Goal: Transaction & Acquisition: Obtain resource

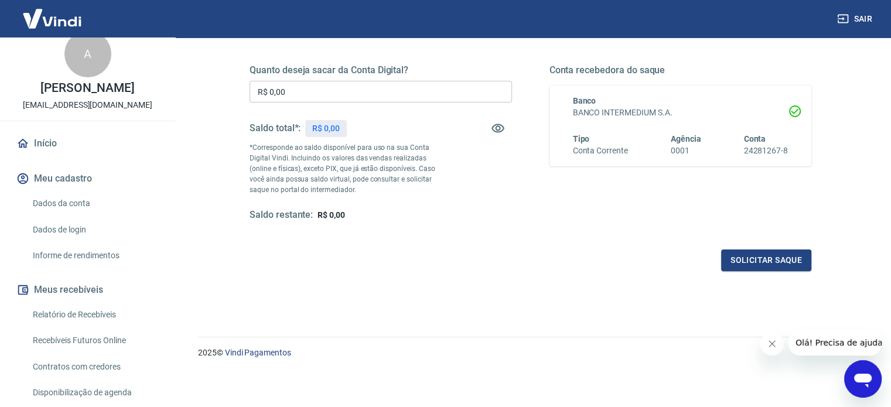
scroll to position [117, 0]
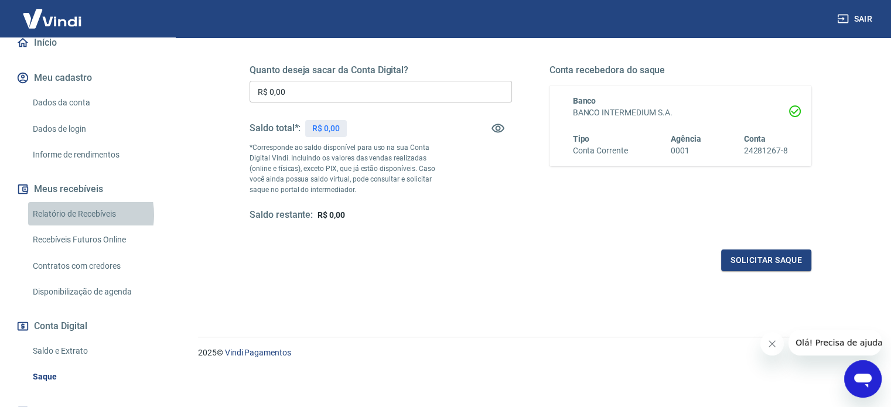
click at [75, 214] on link "Relatório de Recebíveis" at bounding box center [94, 214] width 133 height 24
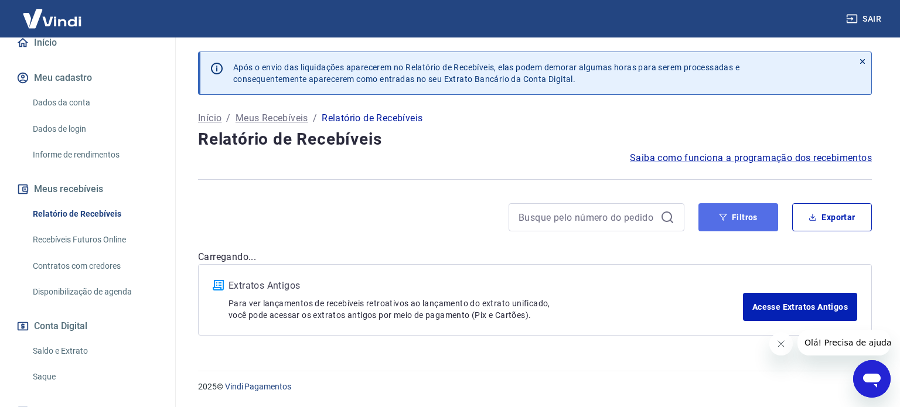
click at [712, 216] on button "Filtros" at bounding box center [738, 217] width 80 height 28
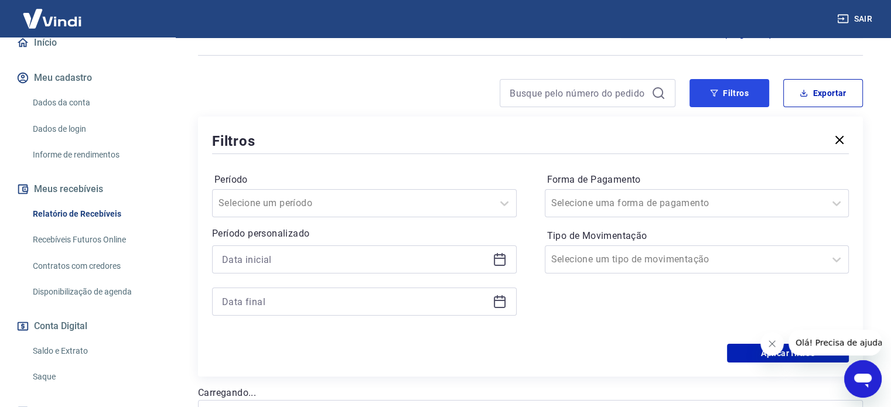
scroll to position [176, 0]
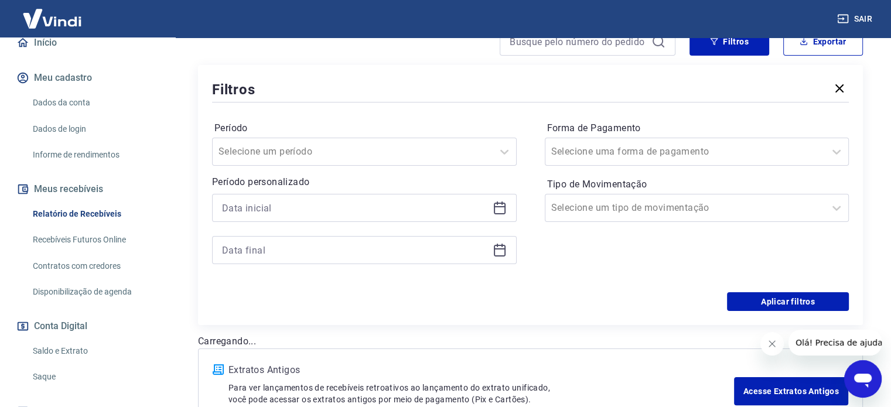
click at [423, 219] on div at bounding box center [364, 208] width 305 height 28
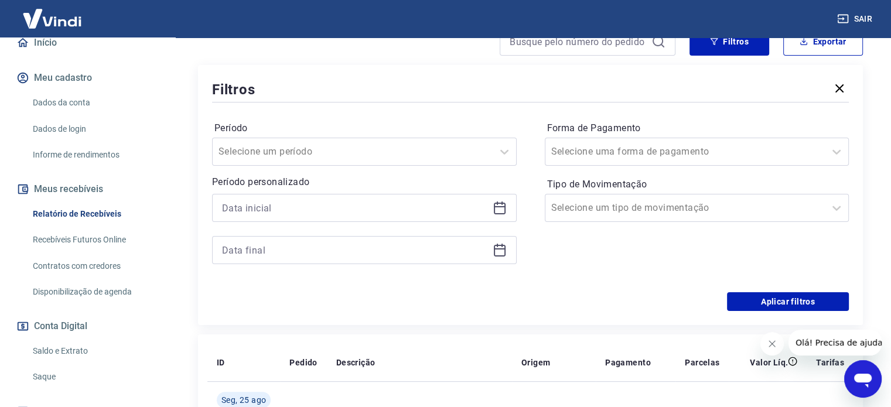
click at [502, 210] on icon at bounding box center [500, 208] width 14 height 14
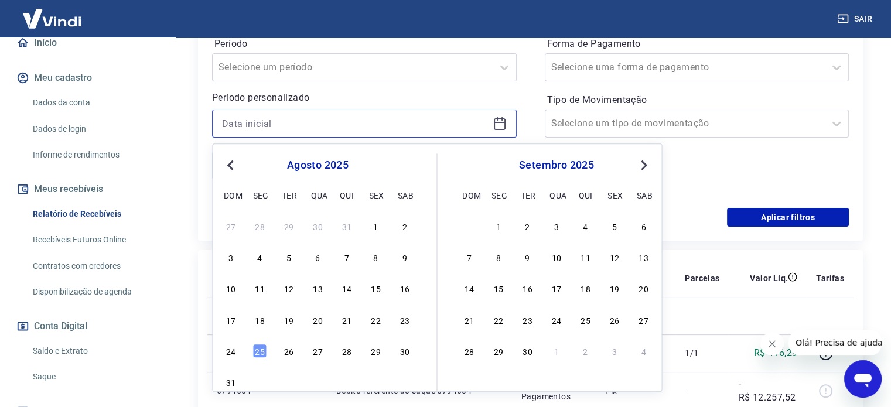
scroll to position [351, 0]
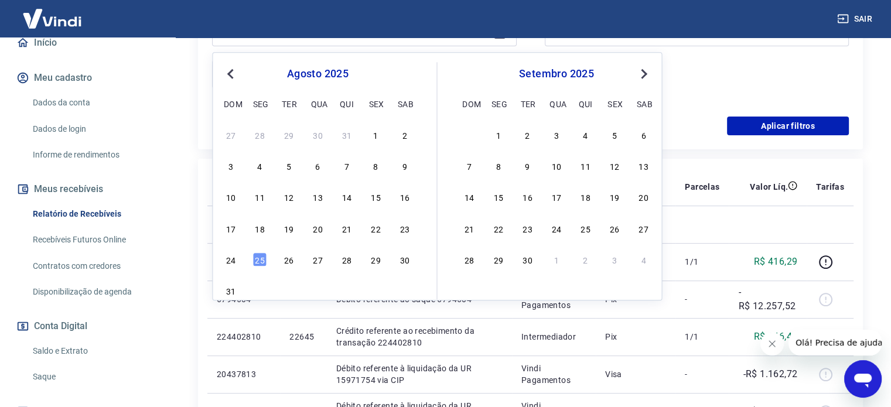
click at [397, 261] on div "24 25 26 27 28 29 30" at bounding box center [317, 259] width 191 height 17
click at [231, 74] on span "Previous Month" at bounding box center [231, 73] width 0 height 13
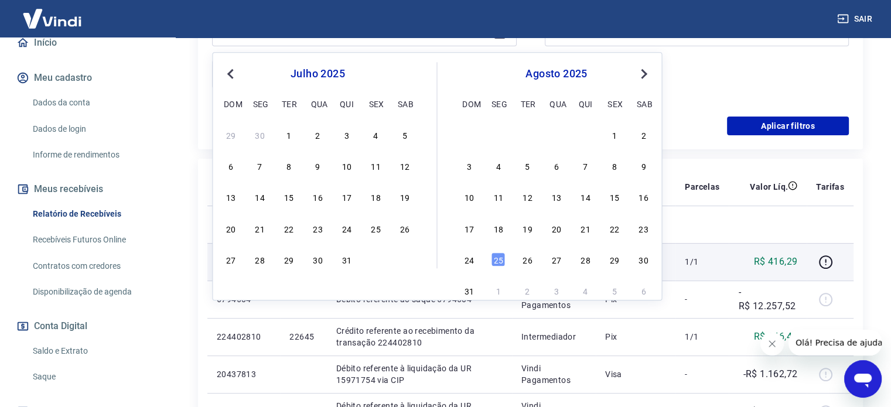
click at [319, 262] on div "30" at bounding box center [317, 259] width 14 height 14
type input "30/07/2025"
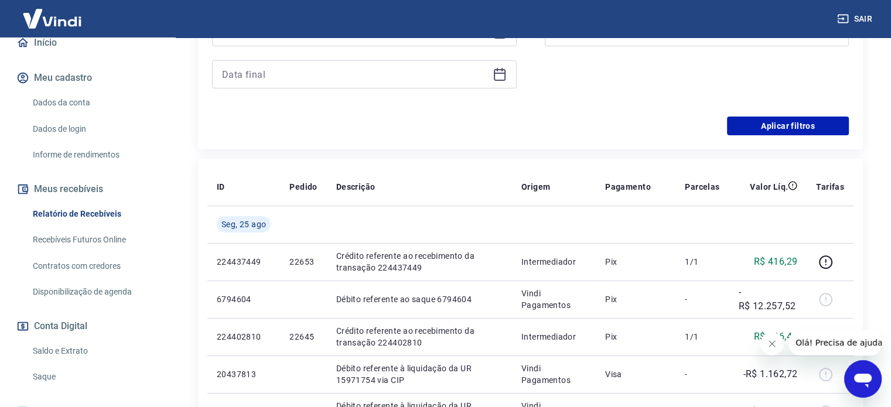
scroll to position [176, 0]
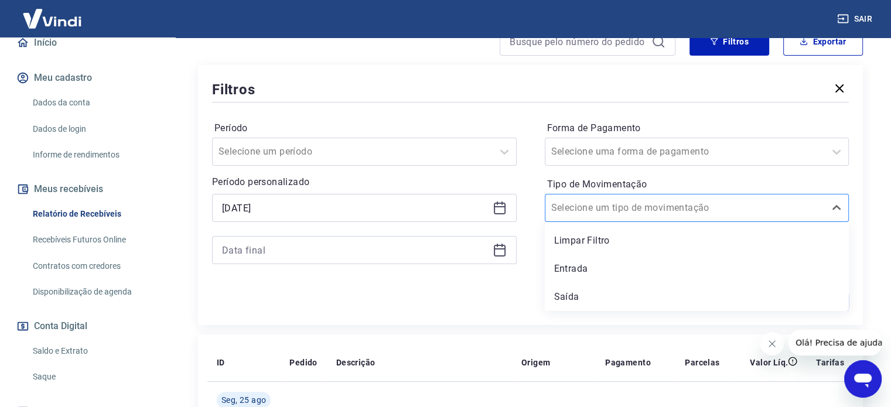
click at [647, 213] on input "Tipo de Movimentação" at bounding box center [610, 208] width 118 height 14
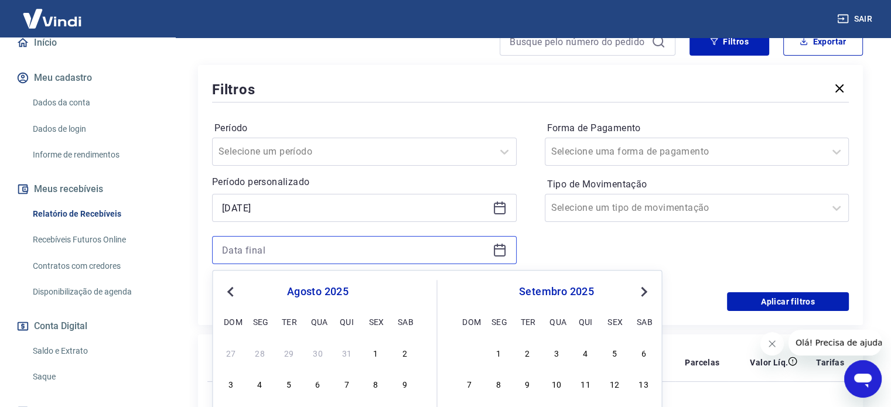
click at [442, 248] on input at bounding box center [355, 250] width 266 height 18
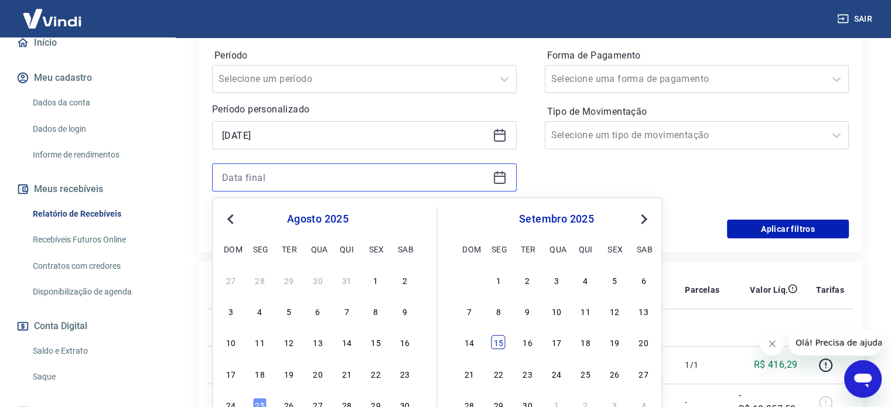
scroll to position [293, 0]
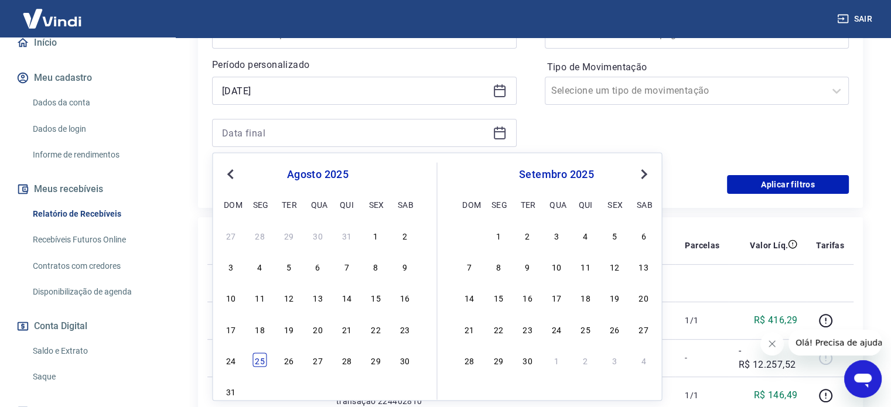
click at [262, 360] on div "25" at bounding box center [260, 360] width 14 height 14
type input "[DATE]"
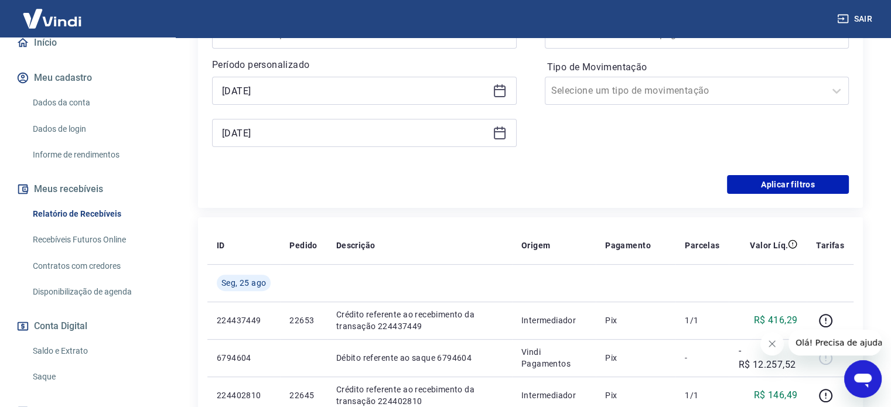
click at [262, 360] on p "6794604" at bounding box center [244, 358] width 54 height 12
click at [339, 170] on div "Período Selecione um período Período personalizado Selected date: quarta-feira,…" at bounding box center [530, 81] width 637 height 187
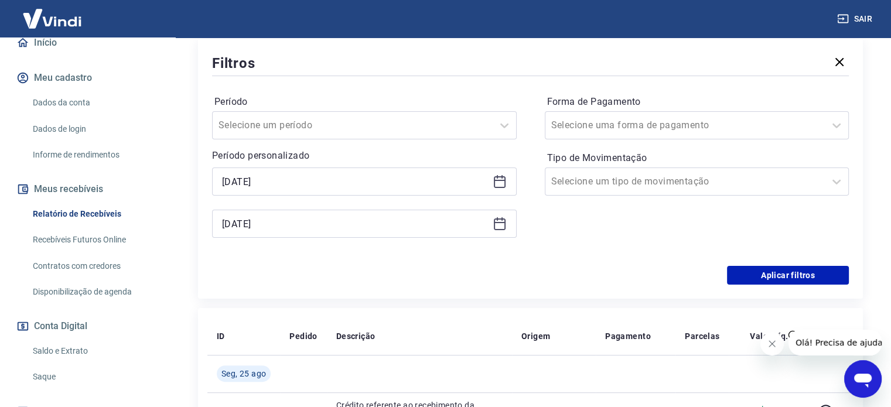
scroll to position [176, 0]
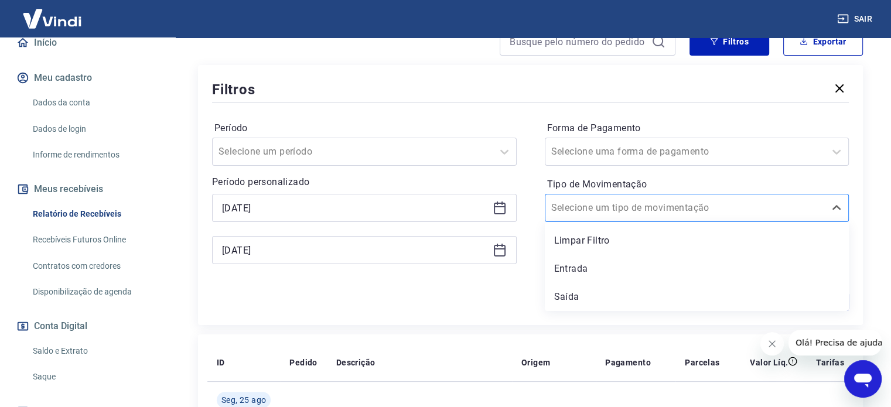
click at [649, 197] on div "Selecione um tipo de movimentação" at bounding box center [697, 208] width 305 height 28
click at [588, 204] on input "Tipo de Movimentação" at bounding box center [610, 208] width 118 height 14
click at [626, 147] on input "Forma de Pagamento" at bounding box center [610, 152] width 118 height 14
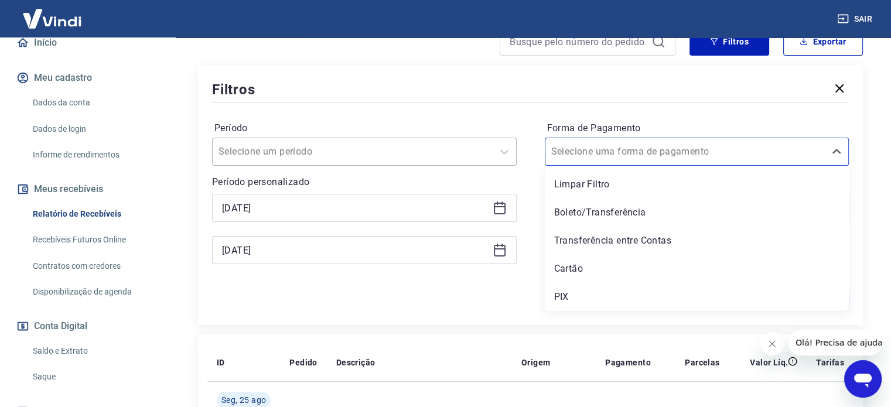
click at [427, 140] on div "Selecione um período" at bounding box center [364, 152] width 305 height 28
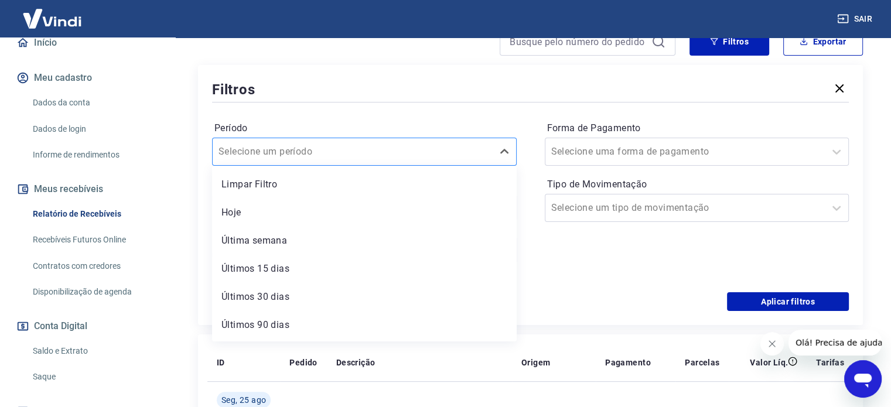
click at [427, 147] on div at bounding box center [352, 152] width 268 height 16
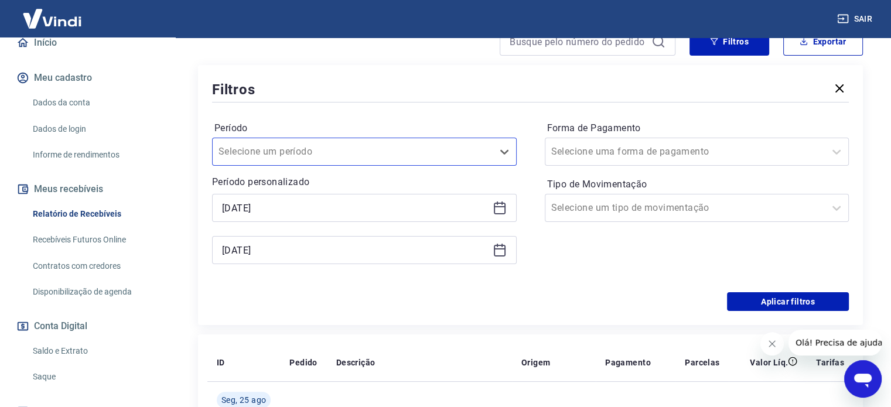
click at [438, 94] on div "Filtros" at bounding box center [530, 89] width 637 height 21
click at [798, 301] on button "Aplicar filtros" at bounding box center [788, 301] width 122 height 19
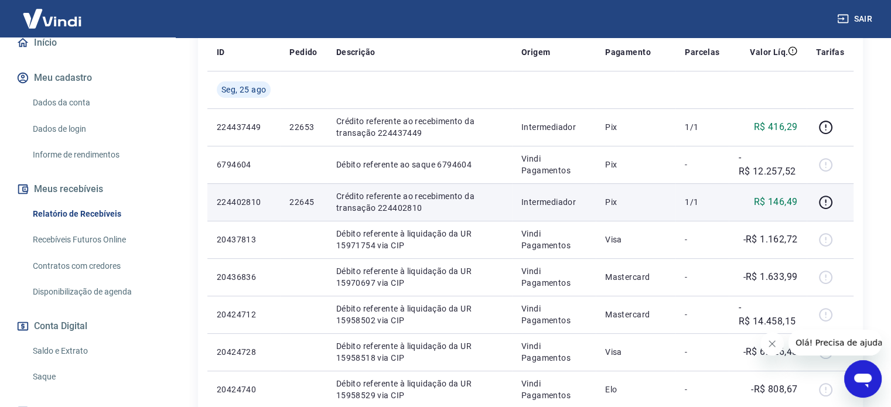
scroll to position [176, 0]
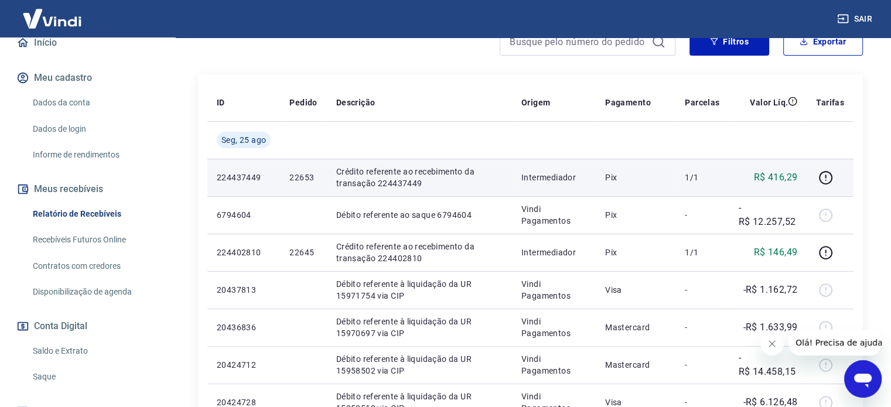
click at [246, 177] on p "224437449" at bounding box center [244, 178] width 54 height 12
click at [320, 181] on td "22653" at bounding box center [303, 177] width 46 height 37
click at [312, 179] on p "22653" at bounding box center [303, 178] width 28 height 12
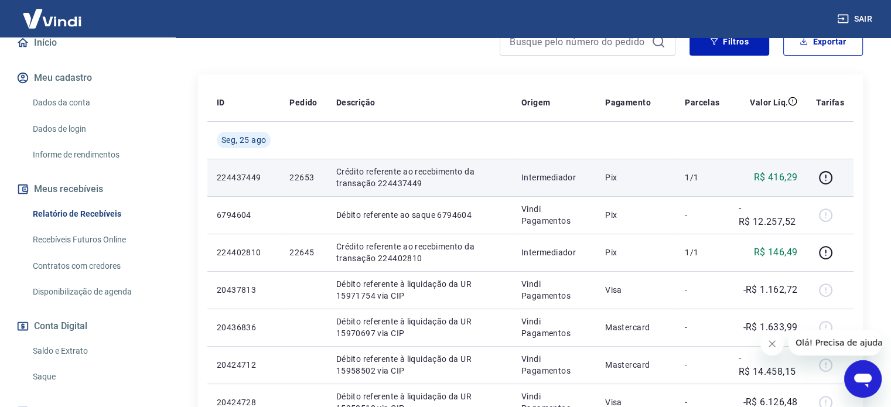
click at [312, 179] on p "22653" at bounding box center [303, 178] width 28 height 12
drag, startPoint x: 378, startPoint y: 179, endPoint x: 437, endPoint y: 194, distance: 60.5
click at [437, 194] on td "Crédito referente ao recebimento da transação 224437449" at bounding box center [419, 177] width 185 height 37
click at [546, 180] on p "Intermediador" at bounding box center [553, 178] width 65 height 12
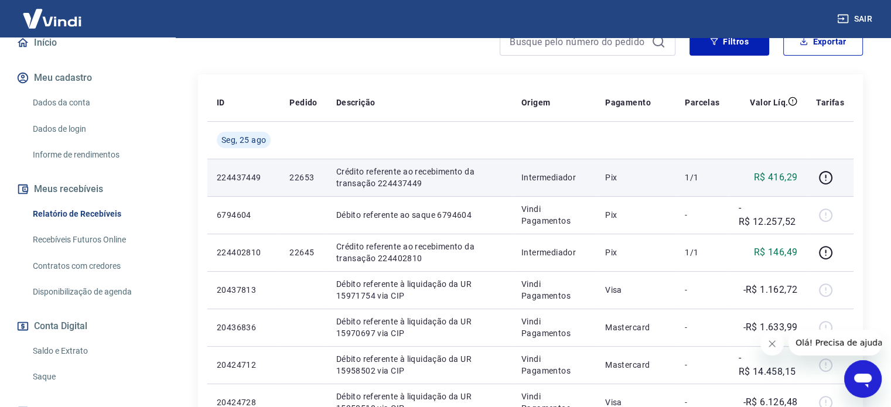
click at [624, 179] on p "Pix" at bounding box center [635, 178] width 61 height 12
drag, startPoint x: 745, startPoint y: 174, endPoint x: 791, endPoint y: 175, distance: 46.3
click at [746, 174] on div "R$ 416,29" at bounding box center [767, 177] width 59 height 14
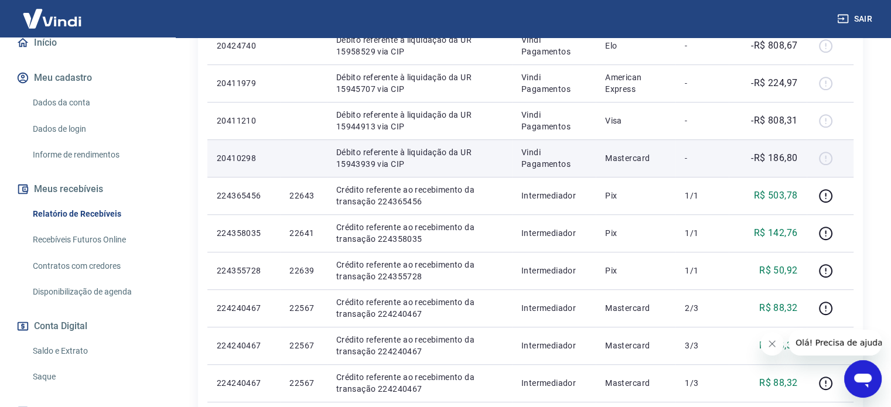
scroll to position [586, 0]
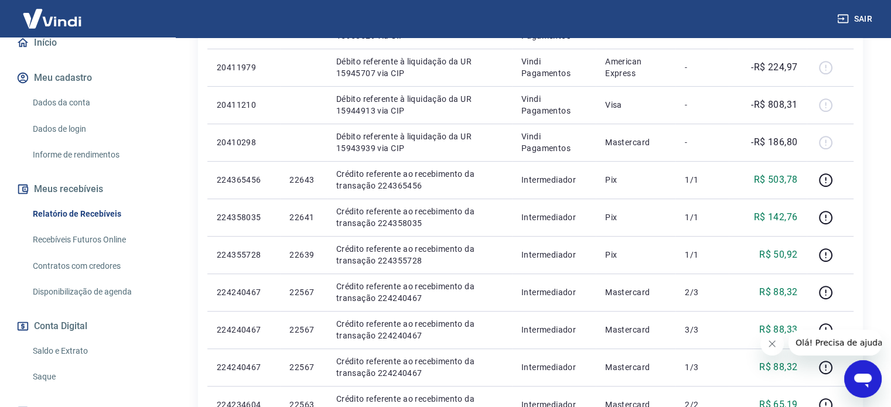
click at [68, 352] on link "Saldo e Extrato" at bounding box center [94, 351] width 133 height 24
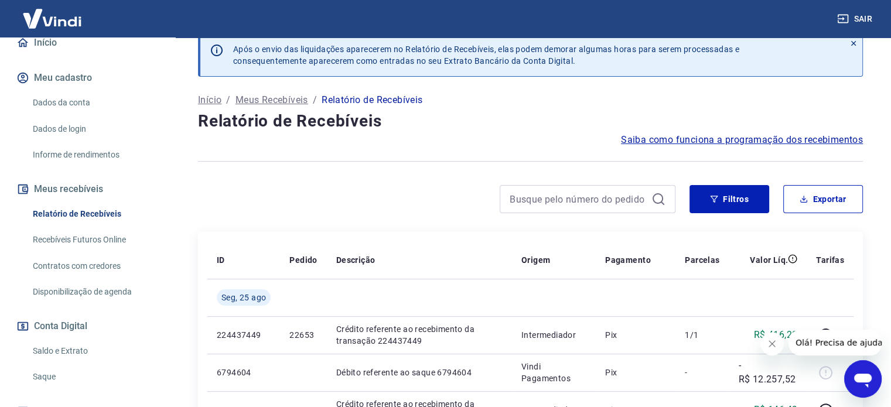
scroll to position [0, 0]
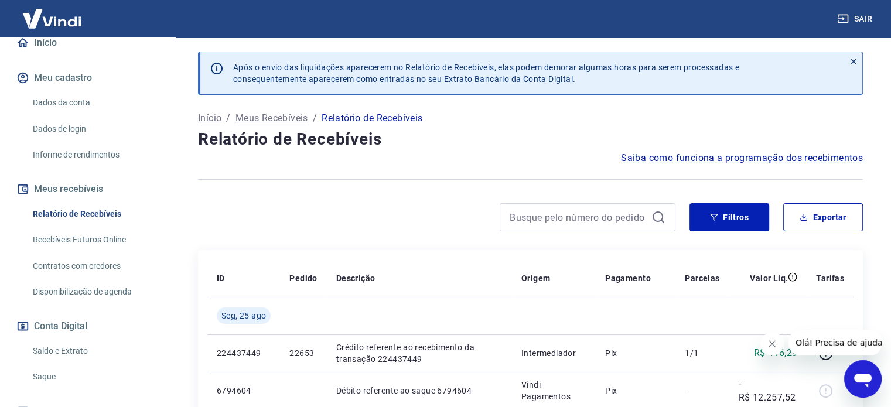
click at [854, 58] on icon at bounding box center [853, 61] width 8 height 8
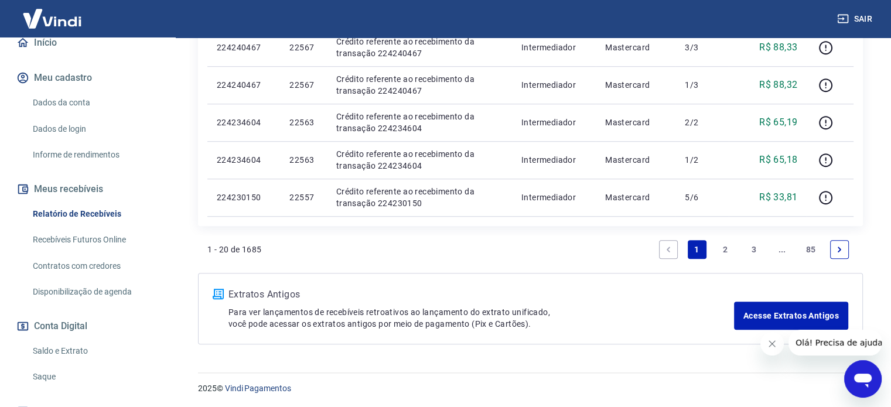
scroll to position [825, 0]
click at [770, 344] on icon "Fechar mensagem da empresa" at bounding box center [771, 343] width 9 height 9
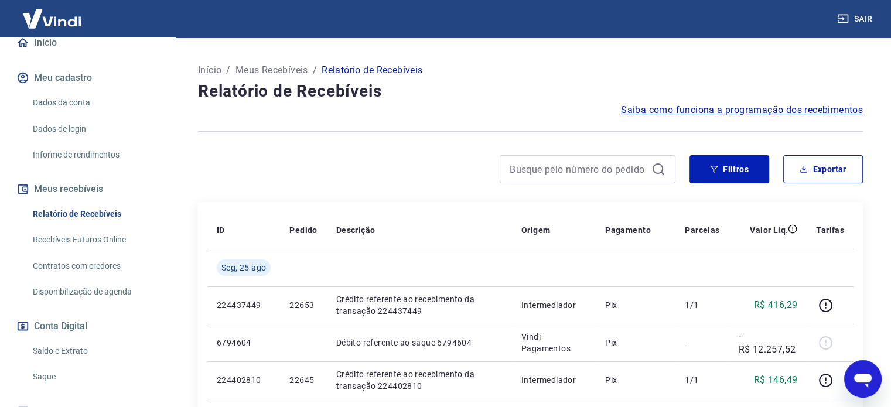
scroll to position [0, 0]
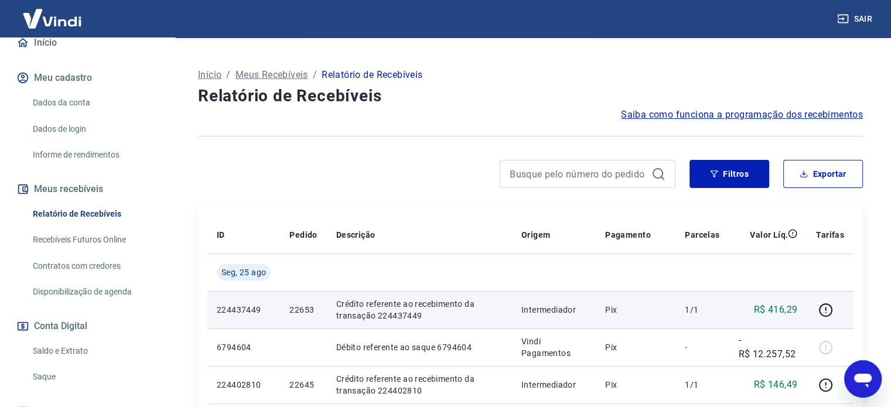
click at [293, 312] on p "22653" at bounding box center [303, 310] width 28 height 12
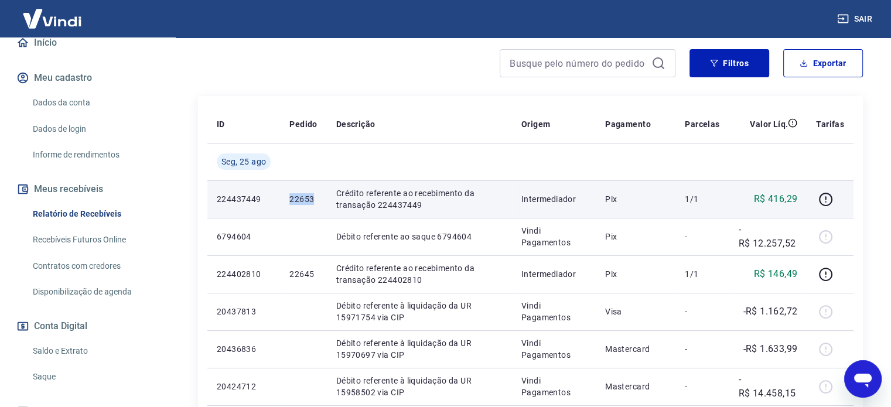
scroll to position [117, 0]
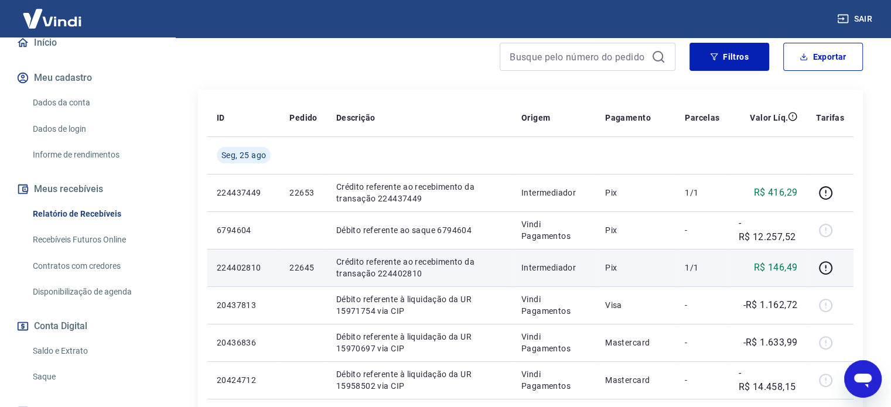
click at [302, 268] on p "22645" at bounding box center [303, 268] width 28 height 12
click at [343, 263] on p "Crédito referente ao recebimento da transação 224402810" at bounding box center [419, 267] width 166 height 23
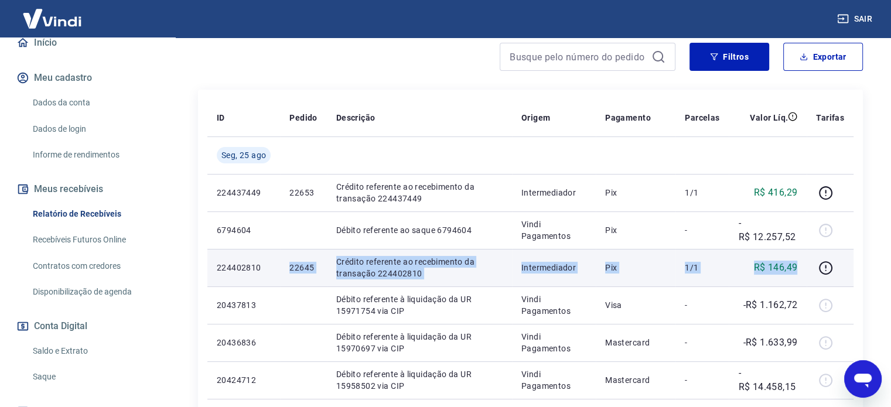
drag, startPoint x: 289, startPoint y: 268, endPoint x: 801, endPoint y: 270, distance: 511.9
click at [801, 270] on tr "224402810 22645 Crédito referente ao recebimento da transação 224402810 Interme…" at bounding box center [530, 267] width 646 height 37
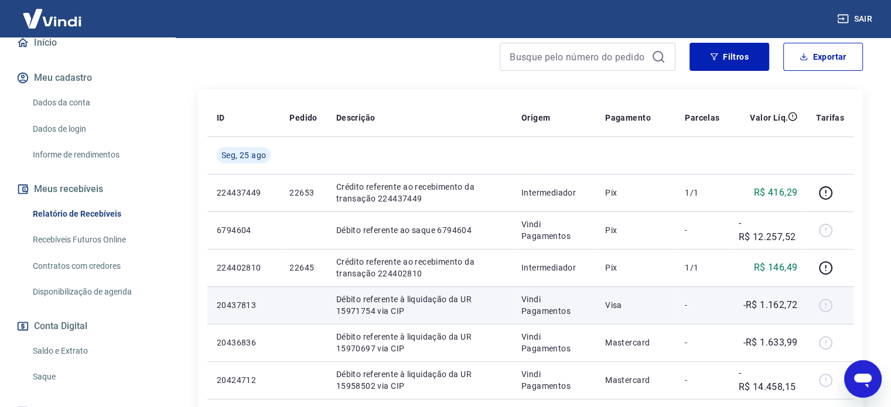
click at [497, 304] on p "Débito referente à liquidação da UR 15971754 via CIP" at bounding box center [419, 304] width 166 height 23
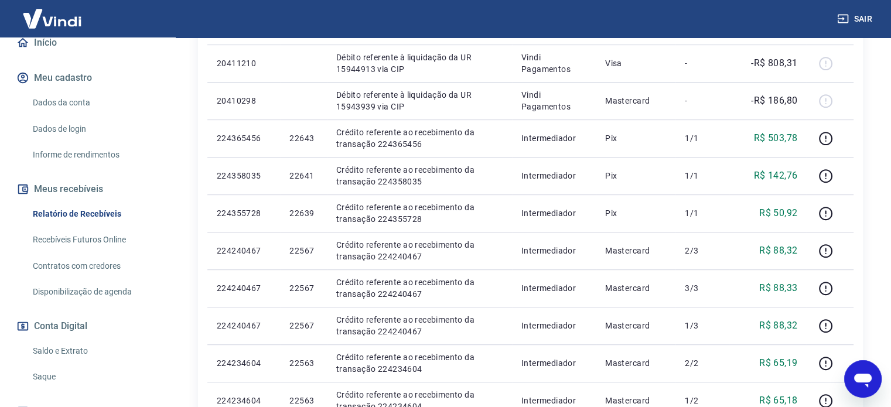
scroll to position [586, 0]
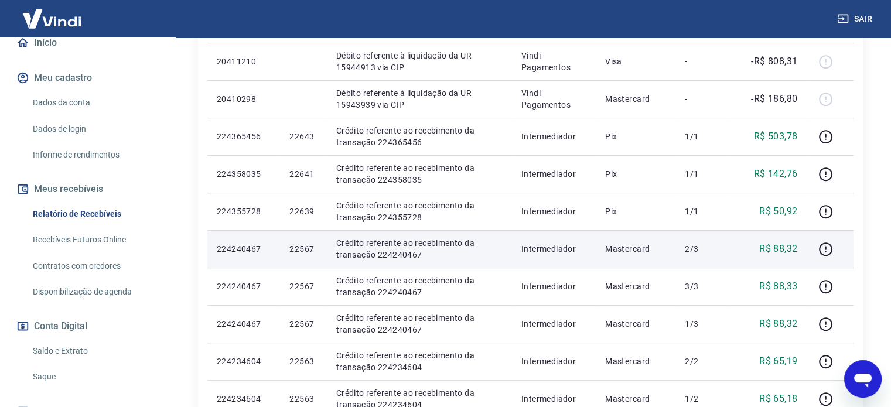
click at [290, 249] on p "22567" at bounding box center [303, 249] width 28 height 12
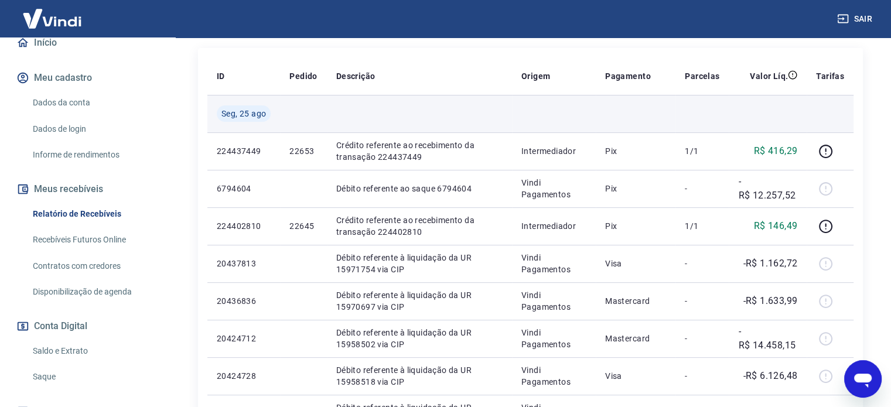
scroll to position [0, 0]
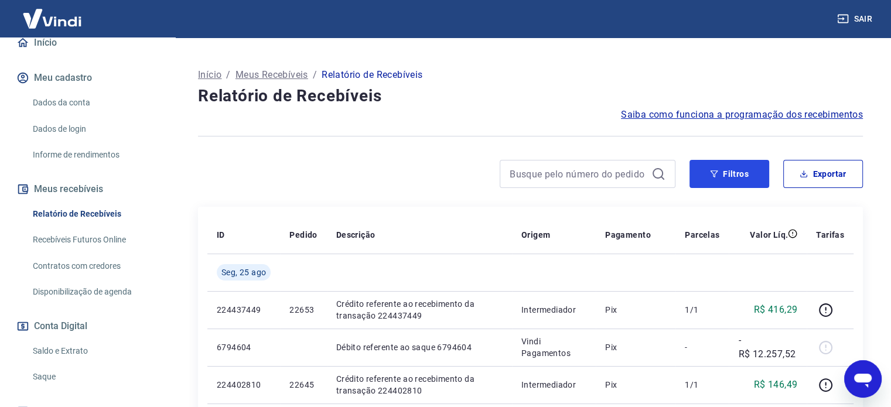
drag, startPoint x: 752, startPoint y: 173, endPoint x: 612, endPoint y: 170, distance: 140.6
click at [752, 173] on button "Filtros" at bounding box center [729, 174] width 80 height 28
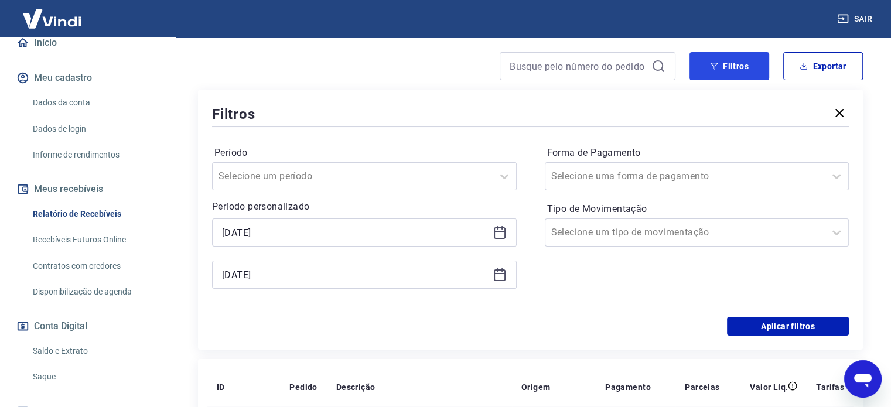
scroll to position [117, 0]
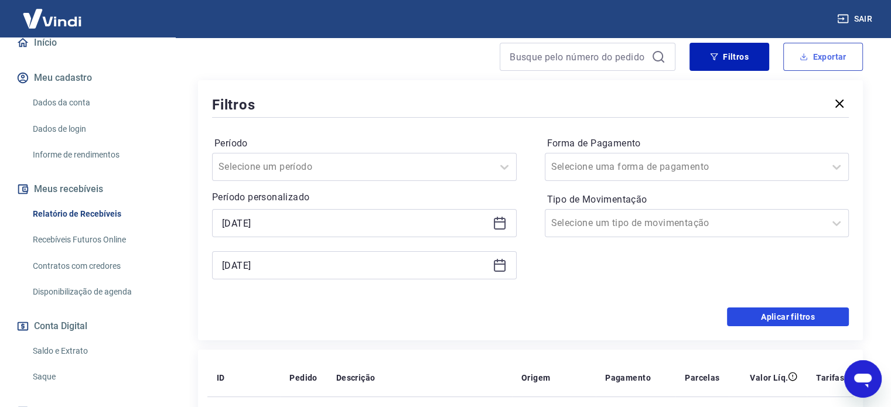
click at [788, 316] on button "Aplicar filtros" at bounding box center [788, 317] width 122 height 19
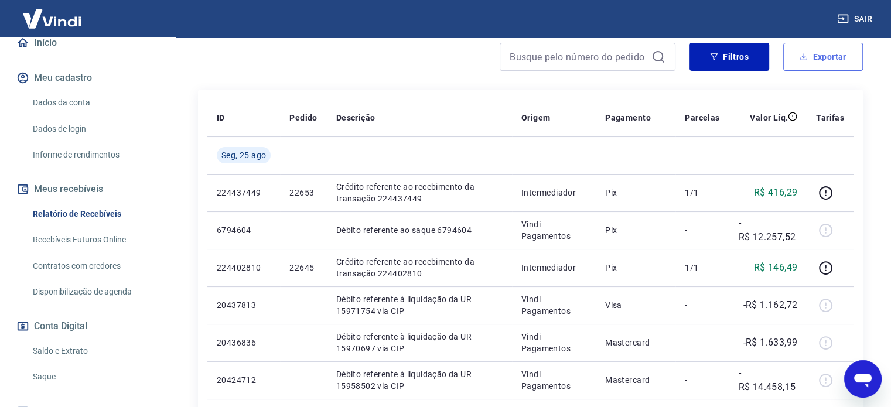
click at [836, 59] on button "Exportar" at bounding box center [823, 57] width 80 height 28
type input "30/07/2025"
type input "[DATE]"
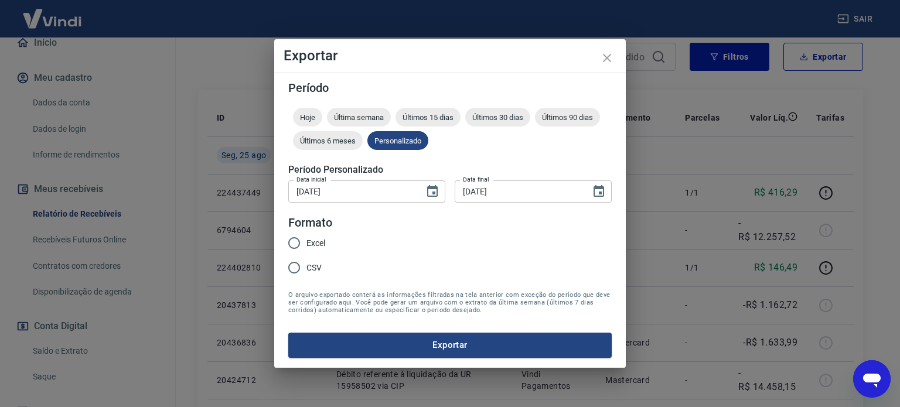
click at [316, 245] on span "Excel" at bounding box center [315, 243] width 19 height 12
click at [306, 245] on input "Excel" at bounding box center [294, 243] width 25 height 25
radio input "true"
click at [384, 339] on button "Exportar" at bounding box center [449, 345] width 323 height 25
click at [527, 71] on h2 "Exportar" at bounding box center [449, 55] width 351 height 33
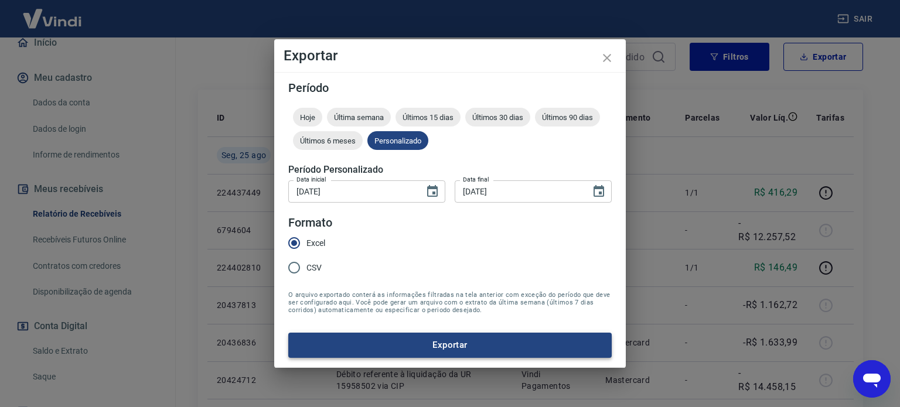
click at [467, 341] on button "Exportar" at bounding box center [449, 345] width 323 height 25
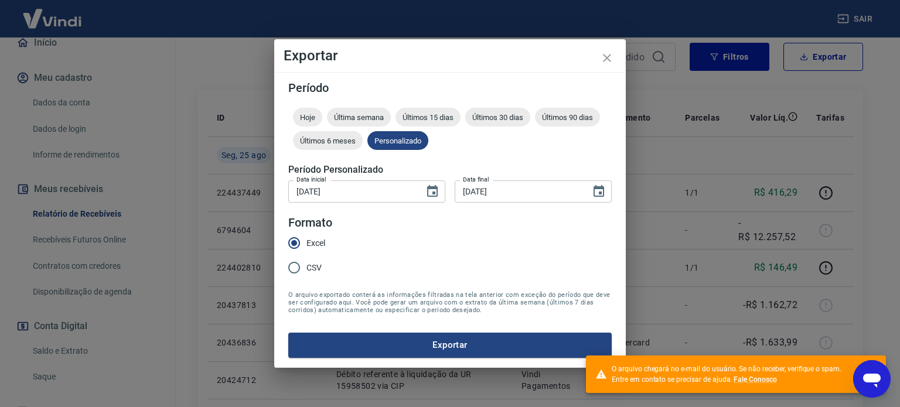
click at [507, 279] on form "Período Hoje Última semana Últimos 15 dias Últimos 30 dias Últimos 90 dias Últi…" at bounding box center [449, 219] width 323 height 275
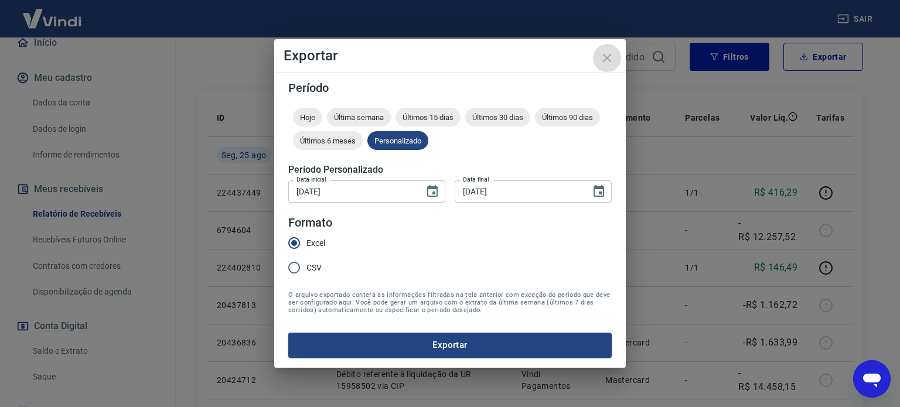
click at [598, 57] on button "close" at bounding box center [607, 58] width 28 height 28
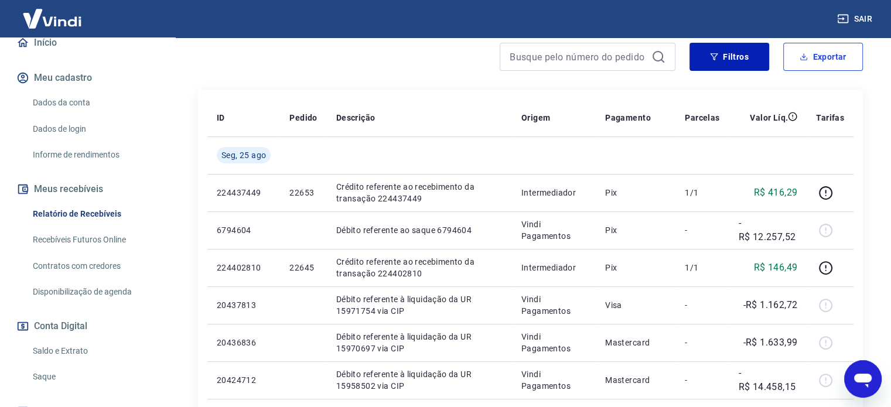
scroll to position [0, 0]
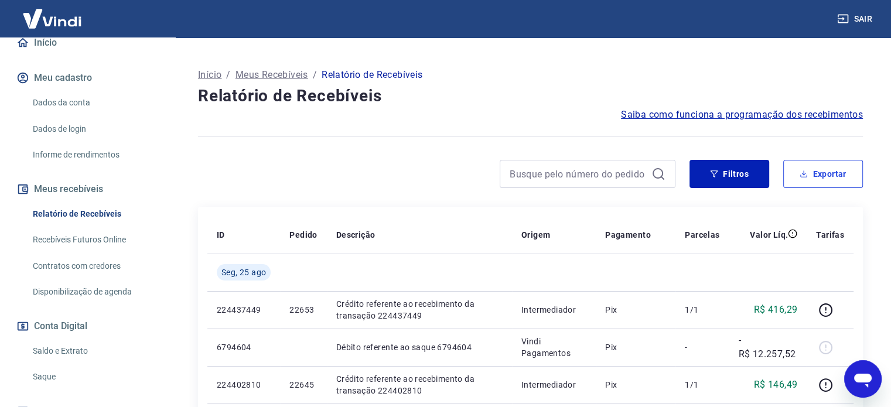
click at [835, 173] on button "Exportar" at bounding box center [823, 174] width 80 height 28
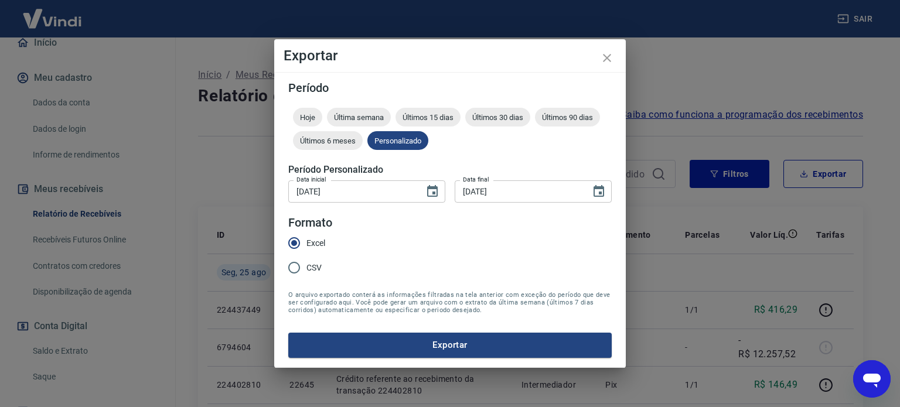
click at [456, 299] on span "O arquivo exportado conterá as informações filtradas na tela anterior com exceç…" at bounding box center [449, 302] width 323 height 23
click at [664, 103] on div "Exportar Período Hoje Última semana Últimos 15 dias Últimos 30 dias Últimos 90 …" at bounding box center [450, 203] width 900 height 407
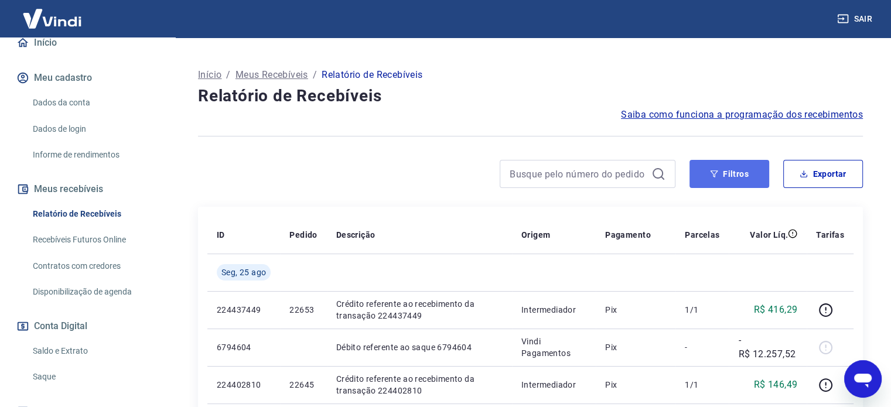
click at [754, 176] on button "Filtros" at bounding box center [729, 174] width 80 height 28
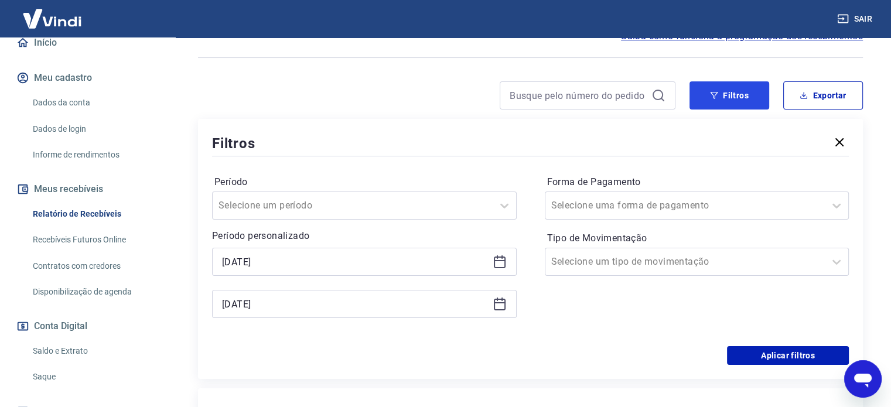
scroll to position [234, 0]
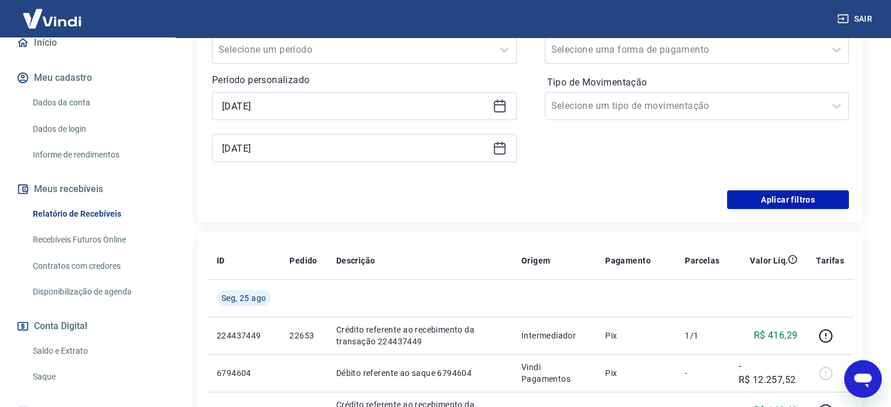
click at [497, 105] on icon at bounding box center [500, 104] width 12 height 1
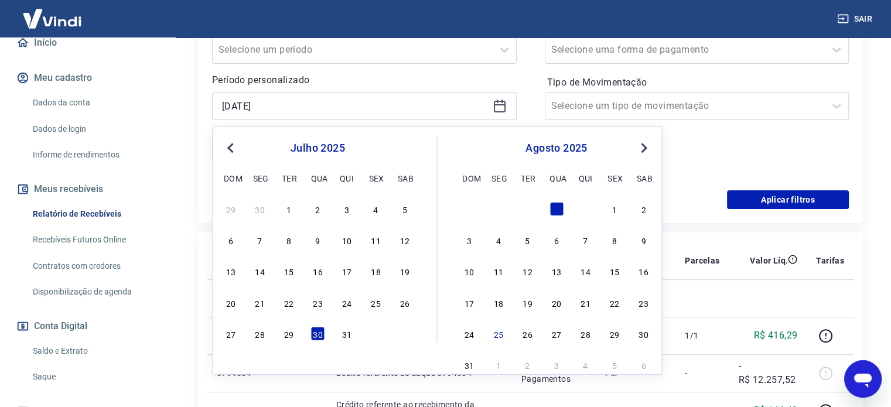
click at [610, 206] on div "1" at bounding box center [614, 209] width 14 height 14
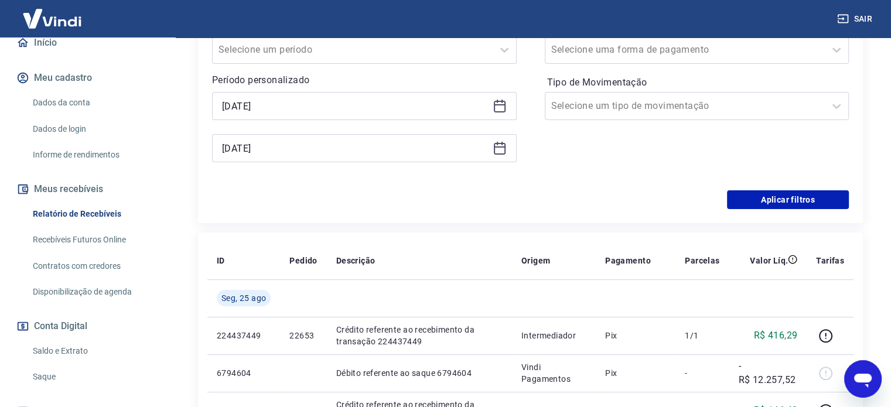
type input "[DATE]"
click at [797, 201] on button "Aplicar filtros" at bounding box center [788, 199] width 122 height 19
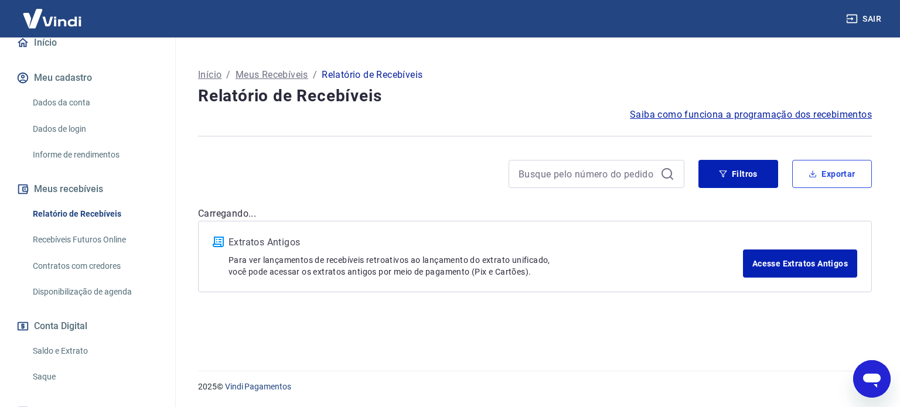
click at [827, 177] on button "Exportar" at bounding box center [832, 174] width 80 height 28
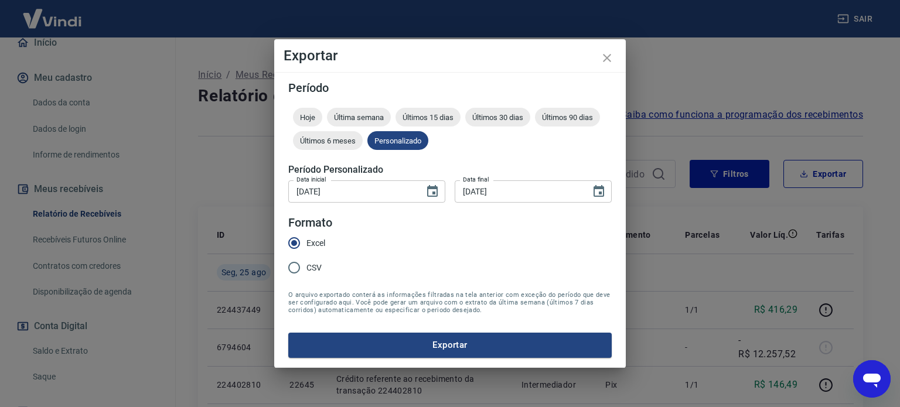
type input "[DATE]"
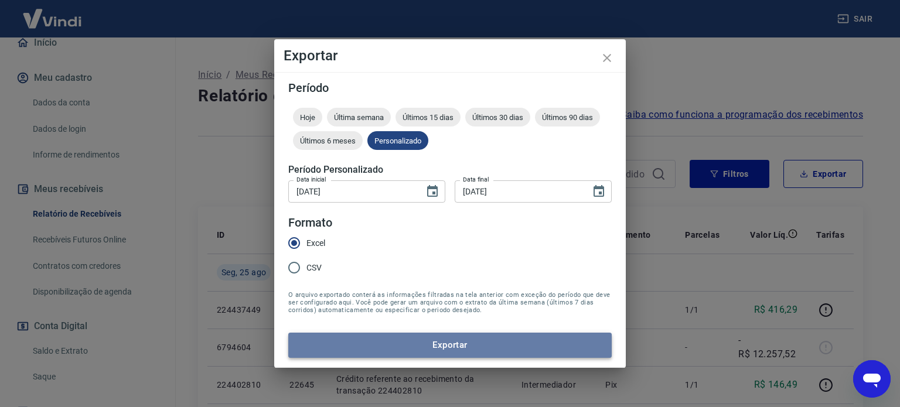
click at [492, 350] on button "Exportar" at bounding box center [449, 345] width 323 height 25
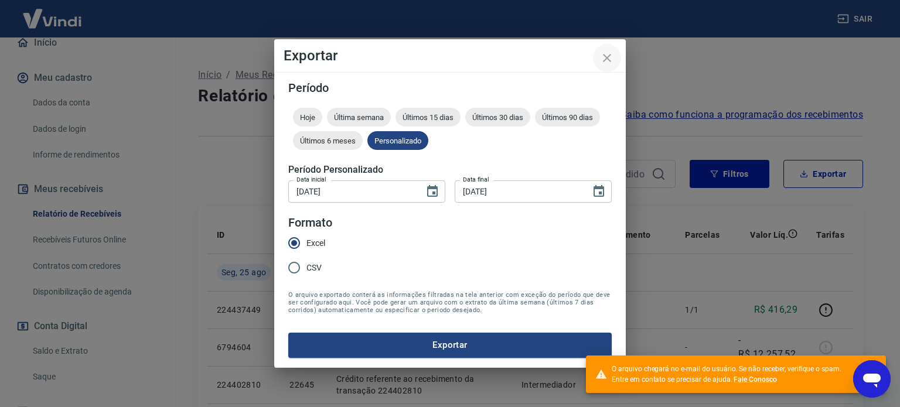
click at [609, 58] on icon "close" at bounding box center [607, 58] width 14 height 14
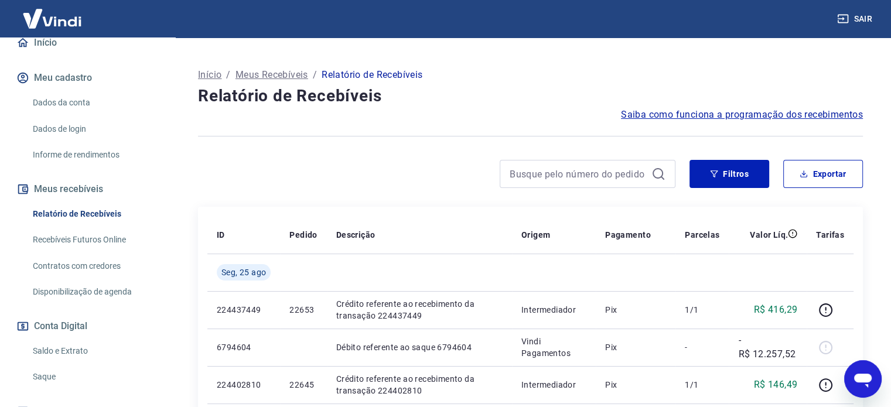
click at [91, 238] on link "Recebíveis Futuros Online" at bounding box center [94, 240] width 133 height 24
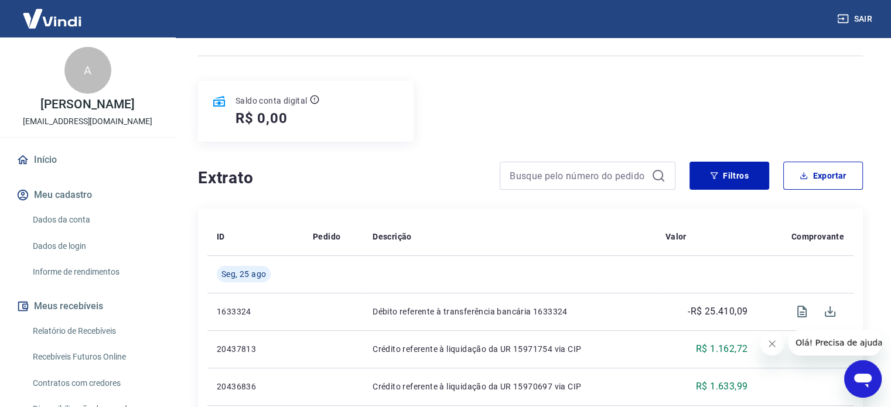
scroll to position [117, 0]
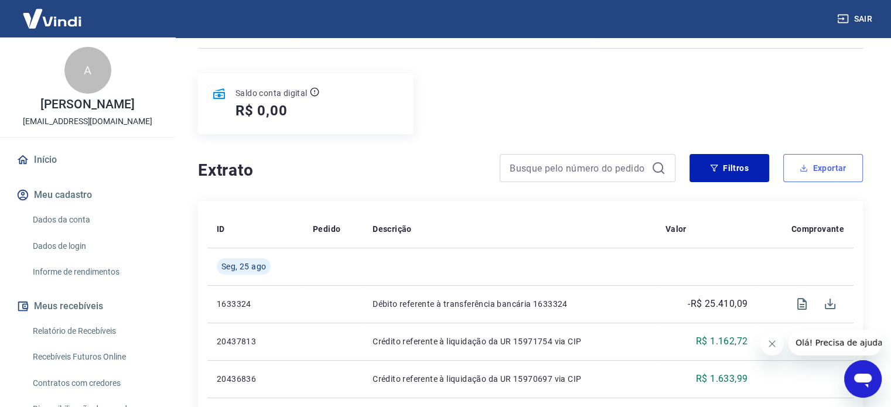
click at [810, 163] on button "Exportar" at bounding box center [823, 168] width 80 height 28
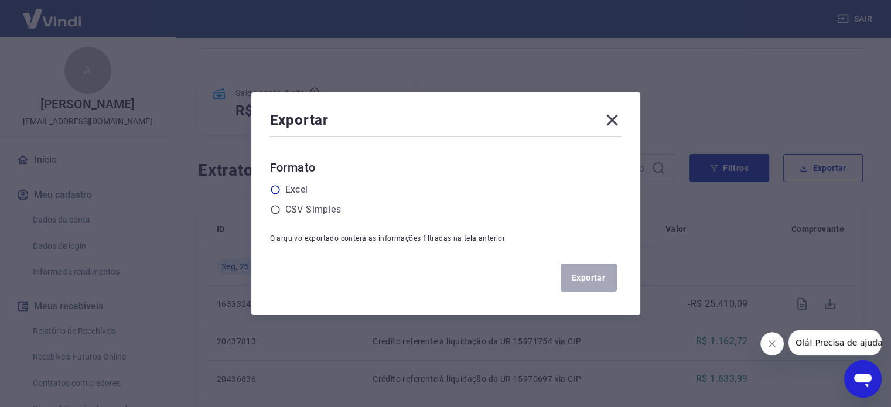
click at [300, 189] on label "Excel" at bounding box center [296, 190] width 23 height 14
click at [0, 0] on input "radio" at bounding box center [0, 0] width 0 height 0
click at [300, 189] on label "Excel" at bounding box center [296, 190] width 23 height 14
click at [0, 0] on input "radio" at bounding box center [0, 0] width 0 height 0
click at [614, 111] on icon at bounding box center [612, 120] width 19 height 19
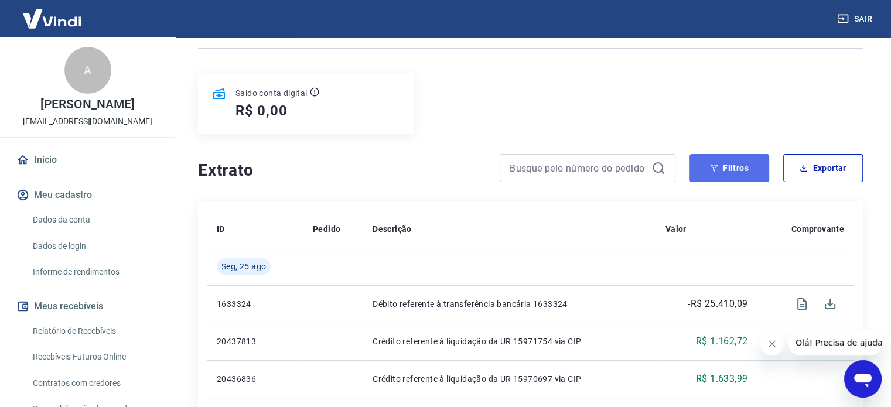
click at [727, 172] on button "Filtros" at bounding box center [729, 168] width 80 height 28
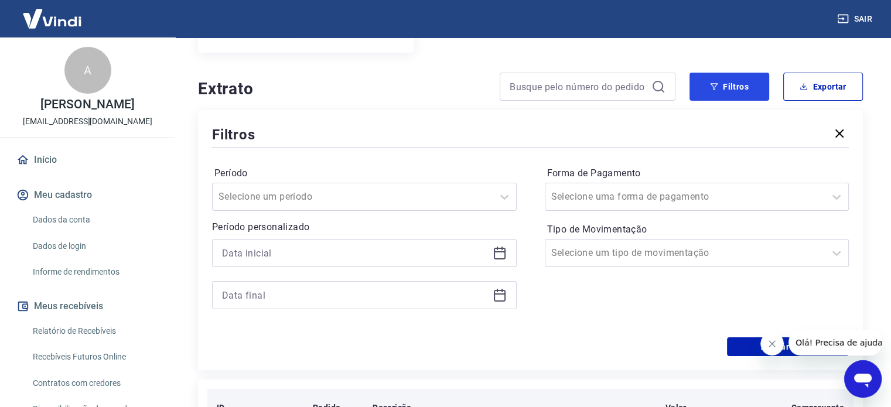
scroll to position [351, 0]
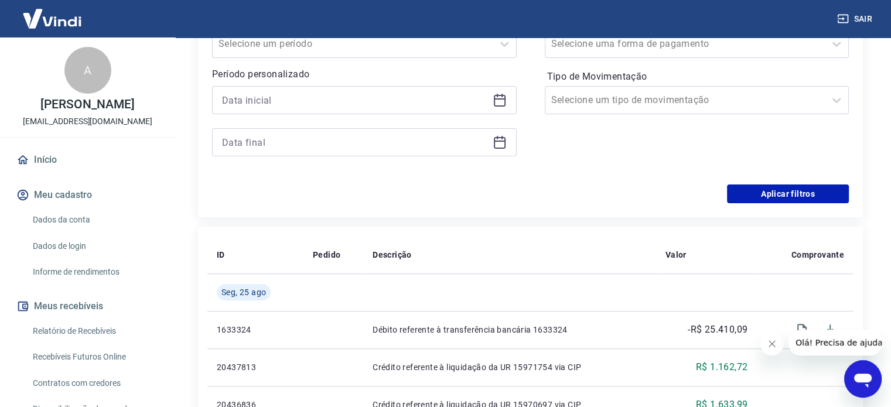
click at [497, 98] on icon at bounding box center [500, 100] width 14 height 14
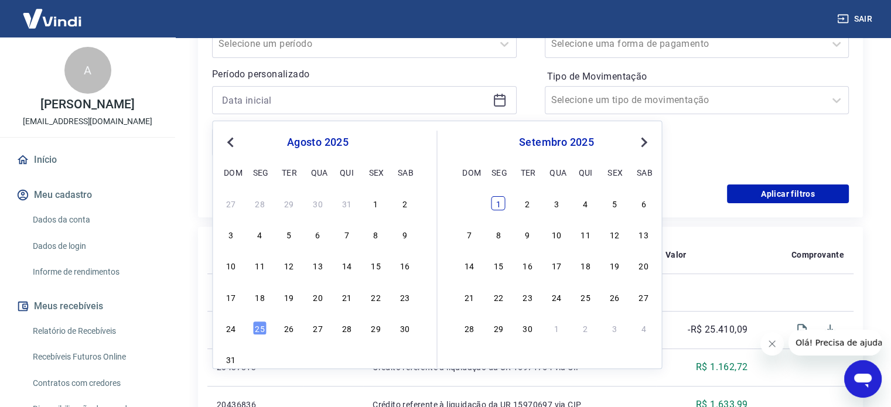
click at [504, 201] on div "1" at bounding box center [498, 203] width 14 height 14
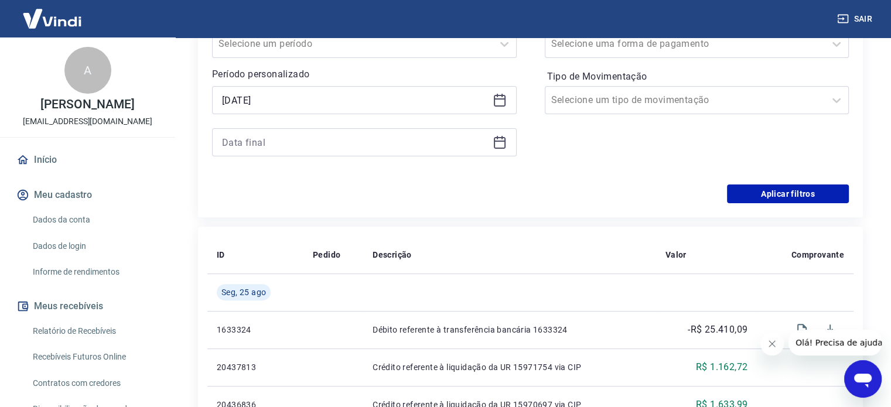
click at [489, 201] on div "Aplicar filtros" at bounding box center [530, 194] width 637 height 19
click at [507, 149] on div at bounding box center [364, 142] width 305 height 28
click at [504, 145] on icon at bounding box center [500, 142] width 14 height 14
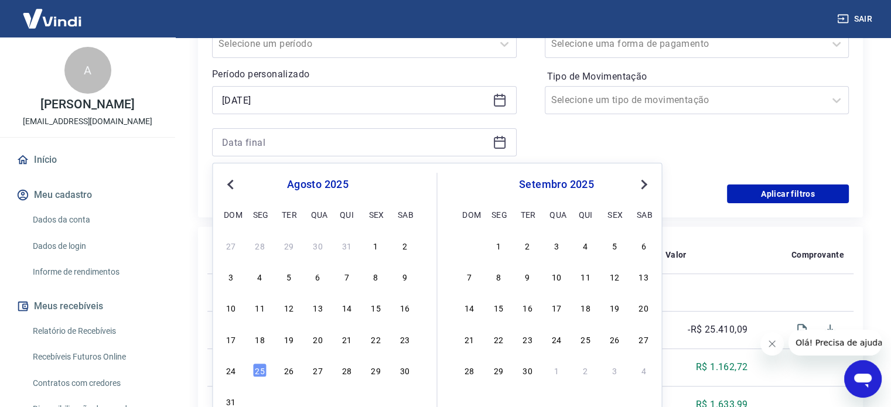
click at [489, 108] on div "[DATE]" at bounding box center [364, 100] width 305 height 28
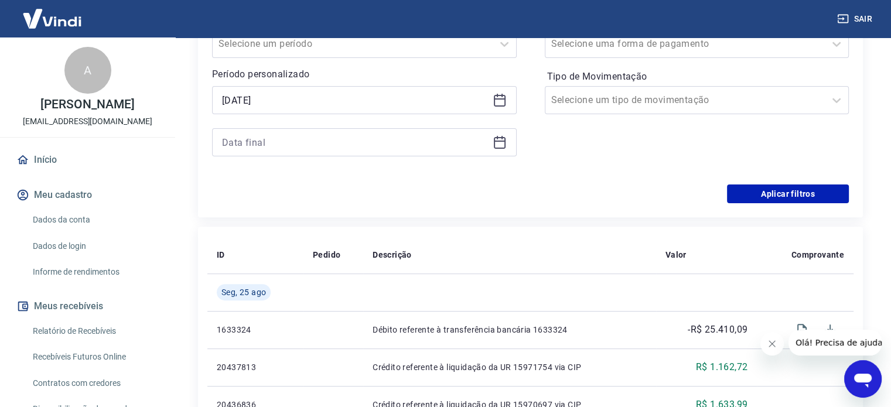
click at [494, 100] on icon at bounding box center [500, 98] width 12 height 1
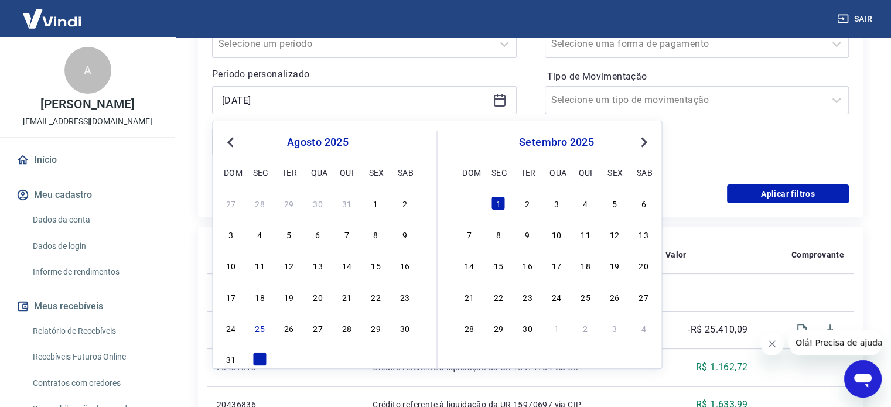
click at [231, 138] on span "Previous Month" at bounding box center [231, 141] width 0 height 13
click at [612, 201] on div "1" at bounding box center [614, 203] width 14 height 14
type input "[DATE]"
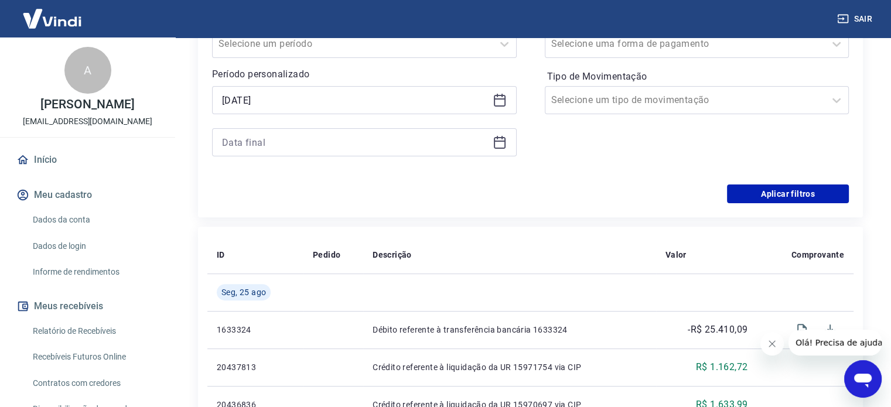
click at [506, 141] on div at bounding box center [364, 142] width 305 height 28
click at [500, 143] on icon at bounding box center [500, 142] width 14 height 14
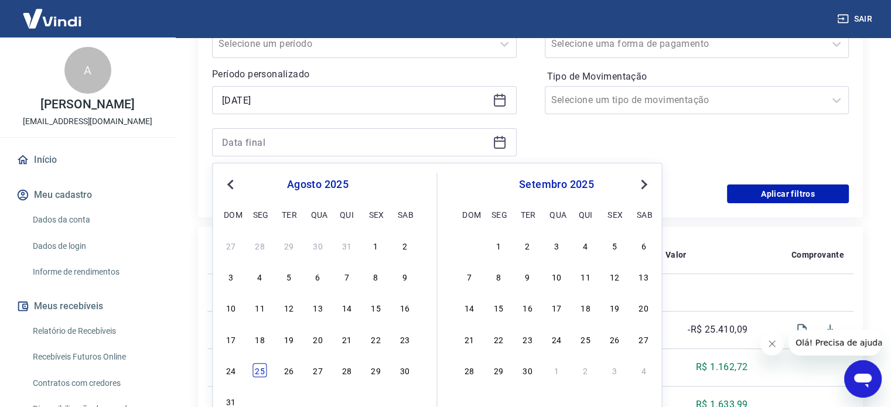
click at [259, 369] on div "25" at bounding box center [260, 370] width 14 height 14
type input "[DATE]"
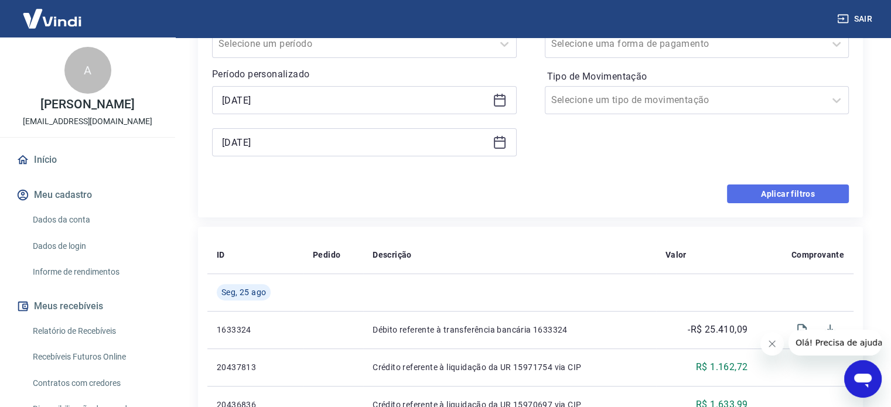
click at [795, 196] on button "Aplicar filtros" at bounding box center [788, 194] width 122 height 19
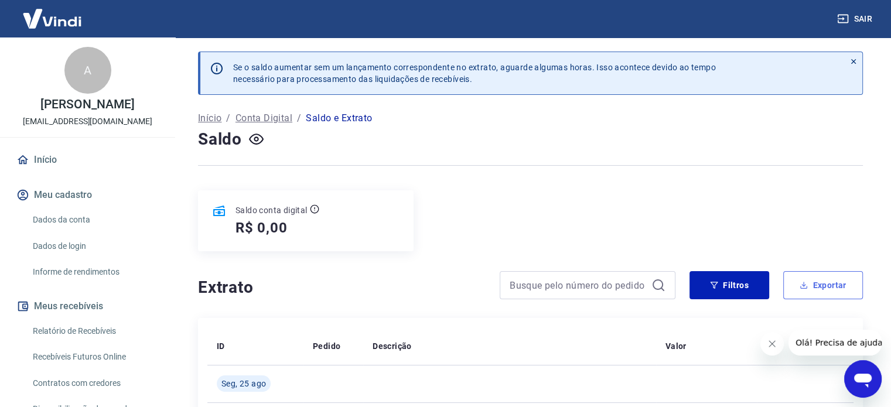
click at [841, 283] on button "Exportar" at bounding box center [823, 285] width 80 height 28
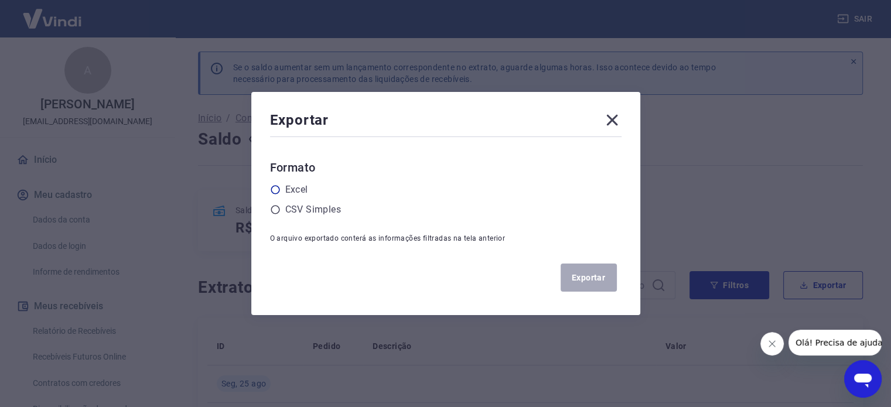
click at [287, 190] on div "Excel" at bounding box center [445, 190] width 351 height 14
click at [279, 189] on icon at bounding box center [275, 190] width 11 height 11
click at [0, 0] on input "radio" at bounding box center [0, 0] width 0 height 0
click at [626, 274] on div "Exportar Formato Excel CSV Simples O arquivo exportado conterá as informações f…" at bounding box center [445, 203] width 389 height 223
click at [599, 277] on button "Exportar" at bounding box center [589, 278] width 56 height 28
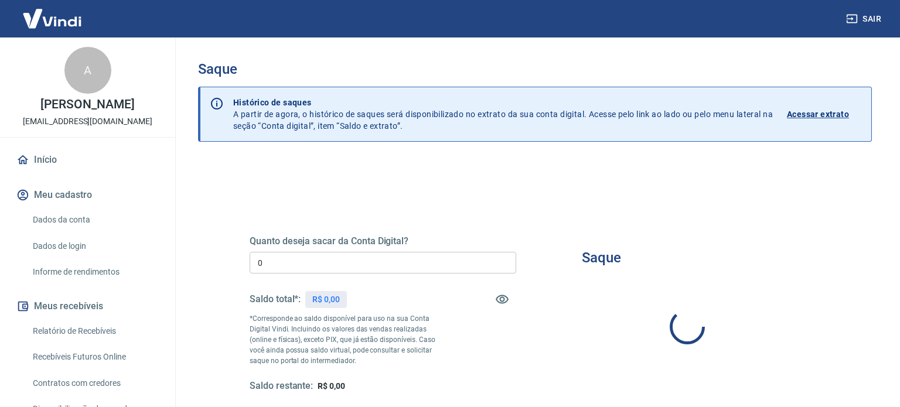
type input "R$ 0,00"
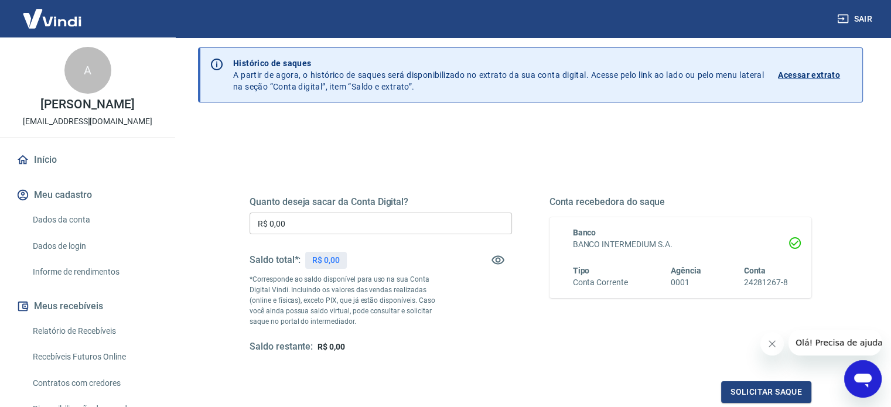
scroll to position [171, 0]
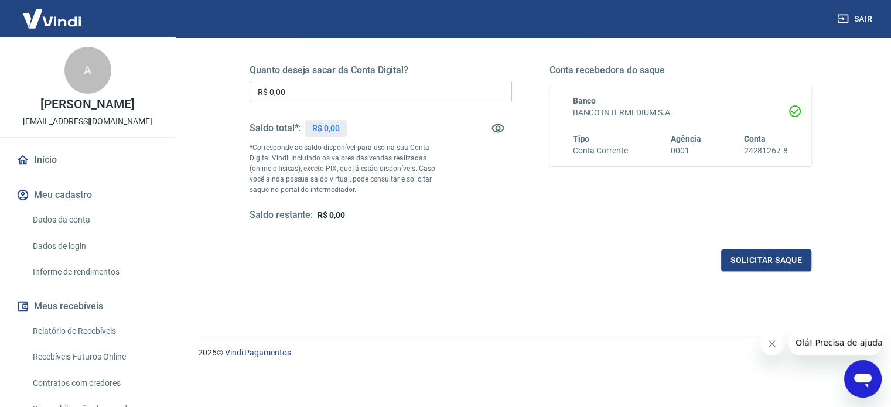
click at [107, 339] on link "Relatório de Recebíveis" at bounding box center [94, 331] width 133 height 24
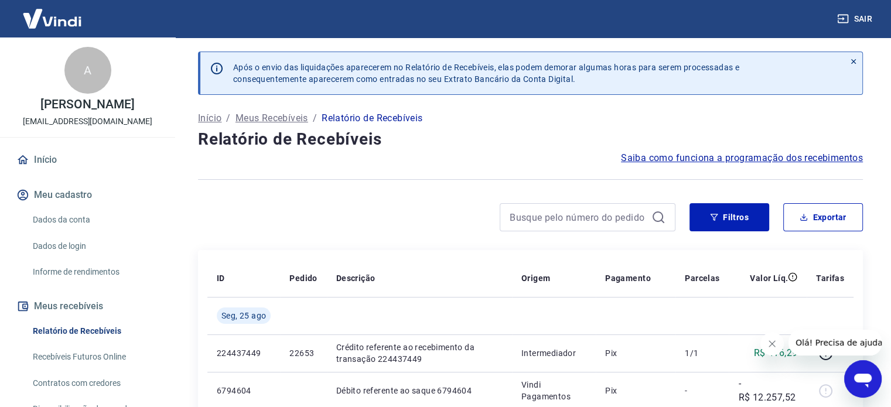
click at [858, 60] on div at bounding box center [854, 73] width 18 height 42
click at [847, 62] on div at bounding box center [854, 73] width 18 height 42
click at [760, 216] on button "Filtros" at bounding box center [729, 217] width 80 height 28
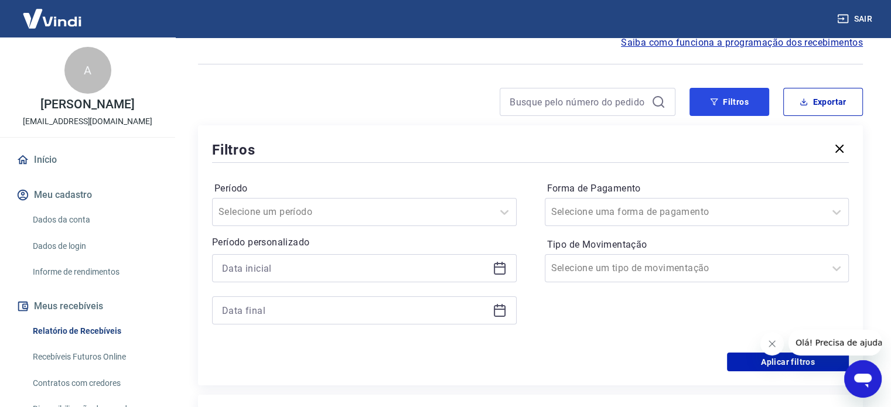
scroll to position [117, 0]
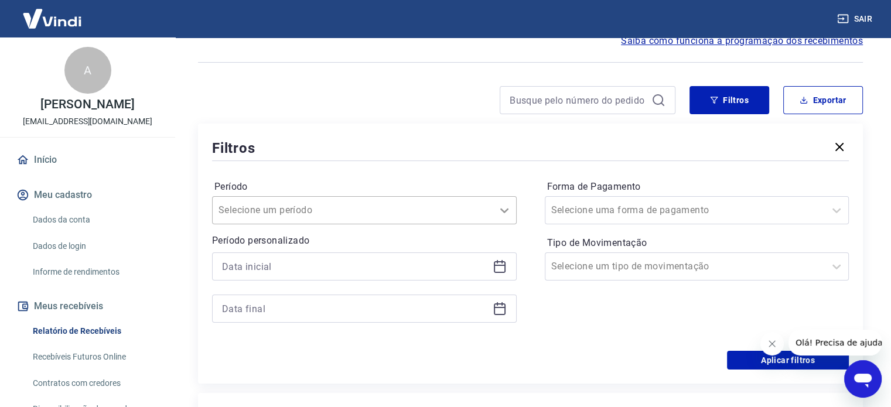
click at [498, 219] on div at bounding box center [504, 210] width 23 height 23
click at [499, 214] on icon at bounding box center [504, 210] width 14 height 14
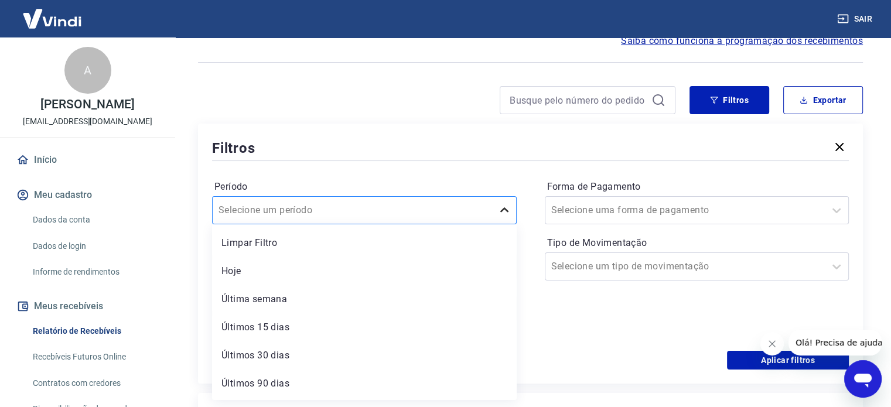
click at [499, 214] on icon at bounding box center [504, 210] width 14 height 14
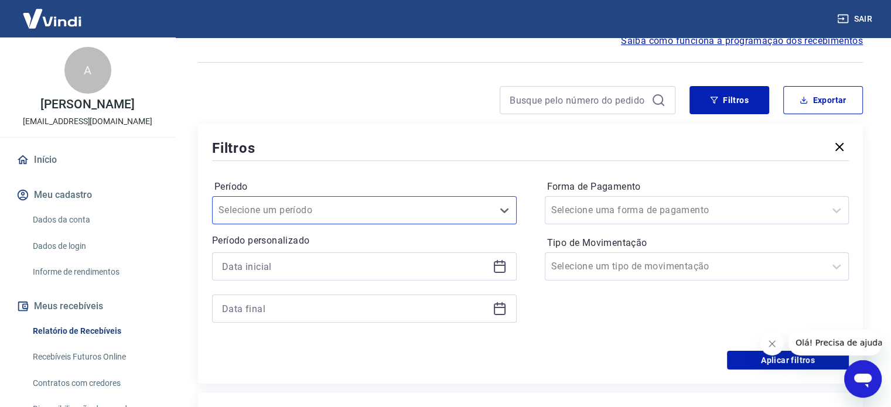
click at [493, 272] on icon at bounding box center [500, 266] width 14 height 14
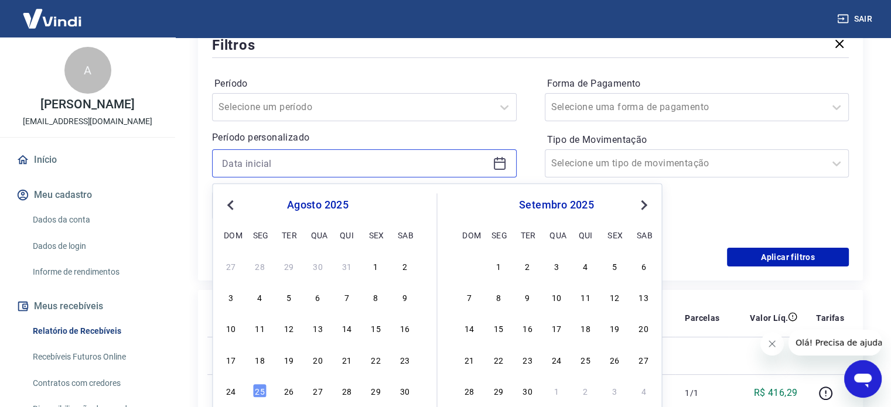
scroll to position [293, 0]
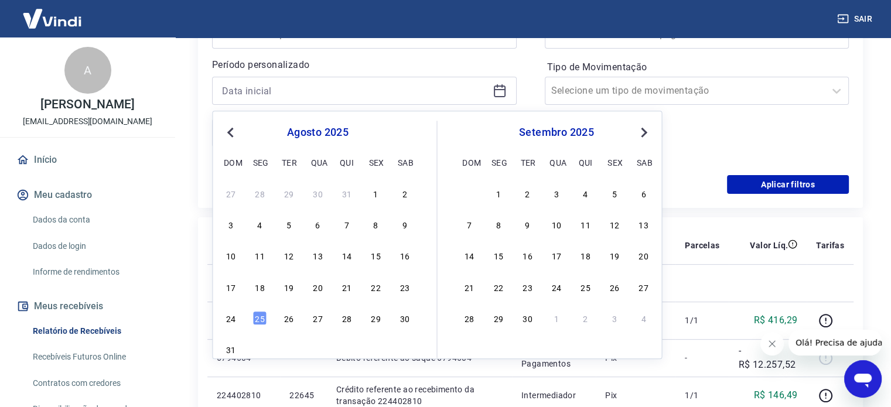
click at [500, 194] on div "1" at bounding box center [498, 193] width 14 height 14
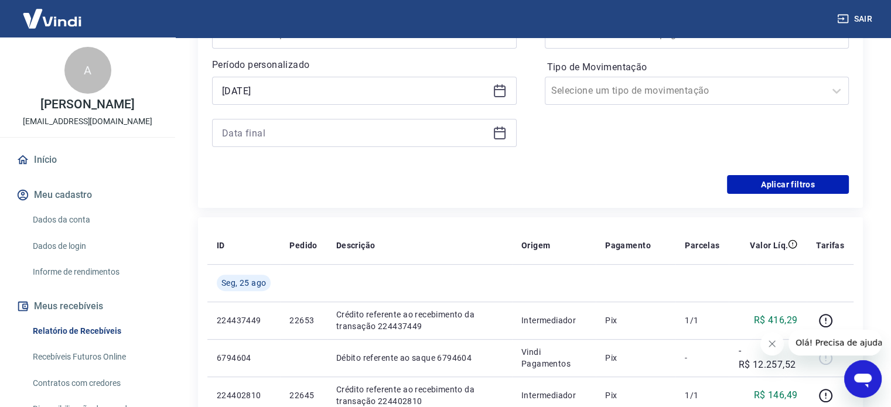
click at [496, 87] on icon at bounding box center [500, 91] width 14 height 14
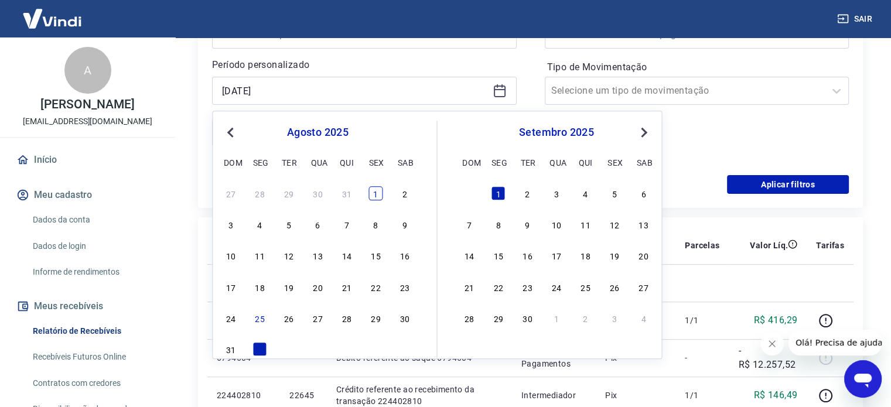
click at [382, 192] on div "1" at bounding box center [375, 193] width 14 height 14
type input "[DATE]"
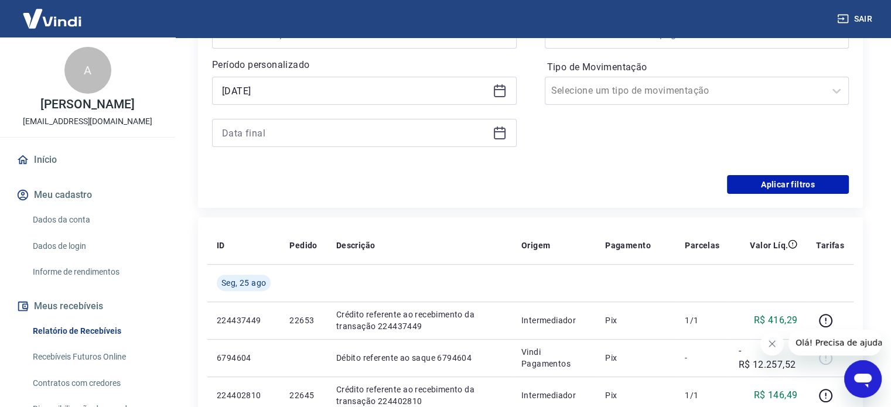
click at [374, 192] on div "Aplicar filtros" at bounding box center [530, 184] width 637 height 19
click at [503, 131] on icon at bounding box center [500, 131] width 12 height 1
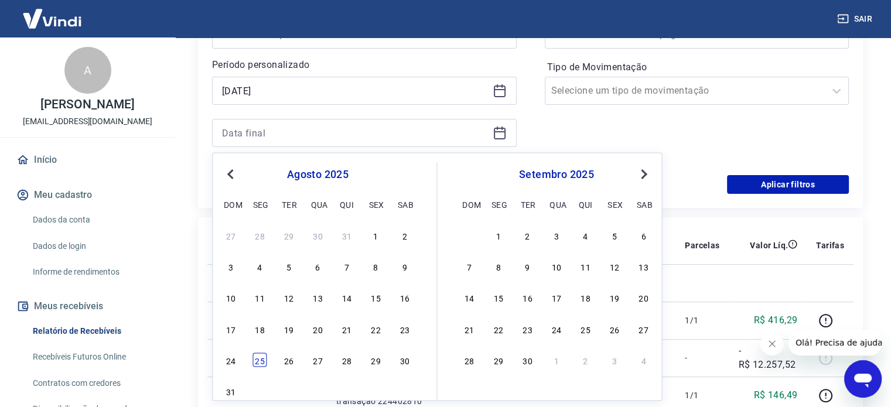
click at [260, 361] on div "25" at bounding box center [260, 360] width 14 height 14
type input "[DATE]"
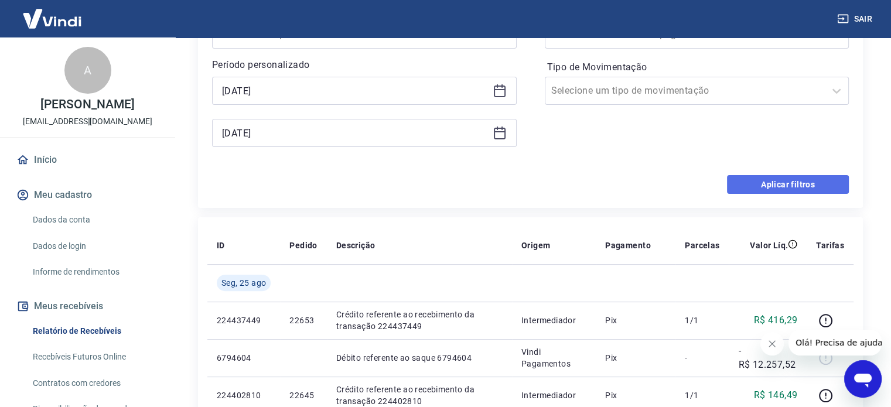
click at [815, 182] on button "Aplicar filtros" at bounding box center [788, 184] width 122 height 19
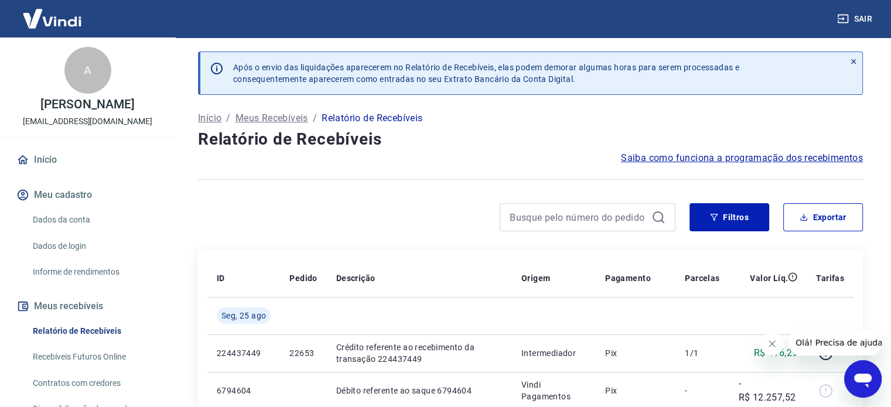
click at [538, 124] on div "Início / Meus Recebíveis / Relatório de Recebíveis" at bounding box center [530, 118] width 665 height 19
click at [822, 214] on button "Exportar" at bounding box center [823, 217] width 80 height 28
type input "[DATE]"
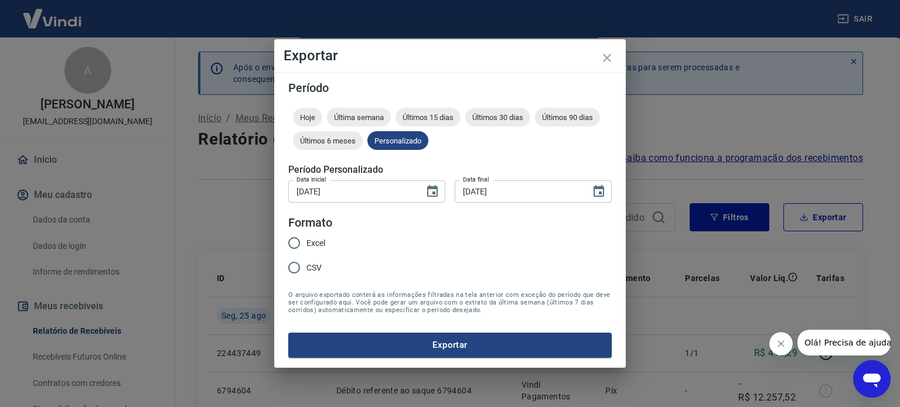
click at [316, 246] on span "Excel" at bounding box center [315, 243] width 19 height 12
click at [306, 246] on input "Excel" at bounding box center [294, 243] width 25 height 25
radio input "true"
click at [386, 333] on form "Período Hoje Última semana Últimos 15 dias Últimos 30 dias Últimos 90 dias Últi…" at bounding box center [449, 219] width 323 height 275
drag, startPoint x: 413, startPoint y: 349, endPoint x: 461, endPoint y: 349, distance: 48.0
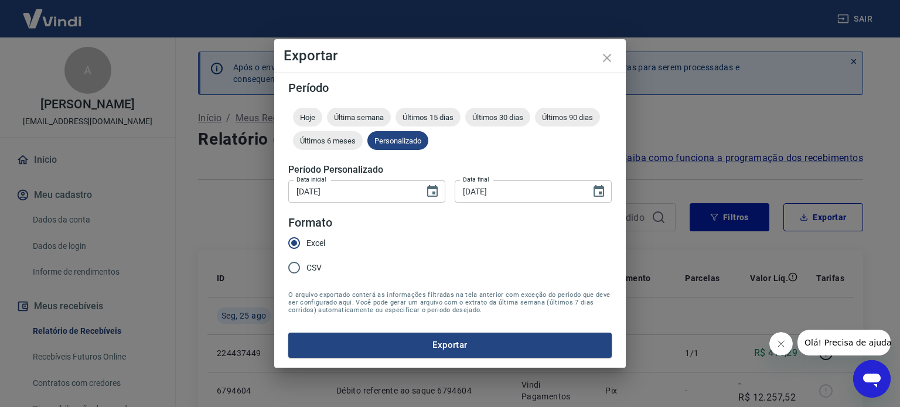
click at [417, 349] on button "Exportar" at bounding box center [449, 345] width 323 height 25
